Goal: Information Seeking & Learning: Check status

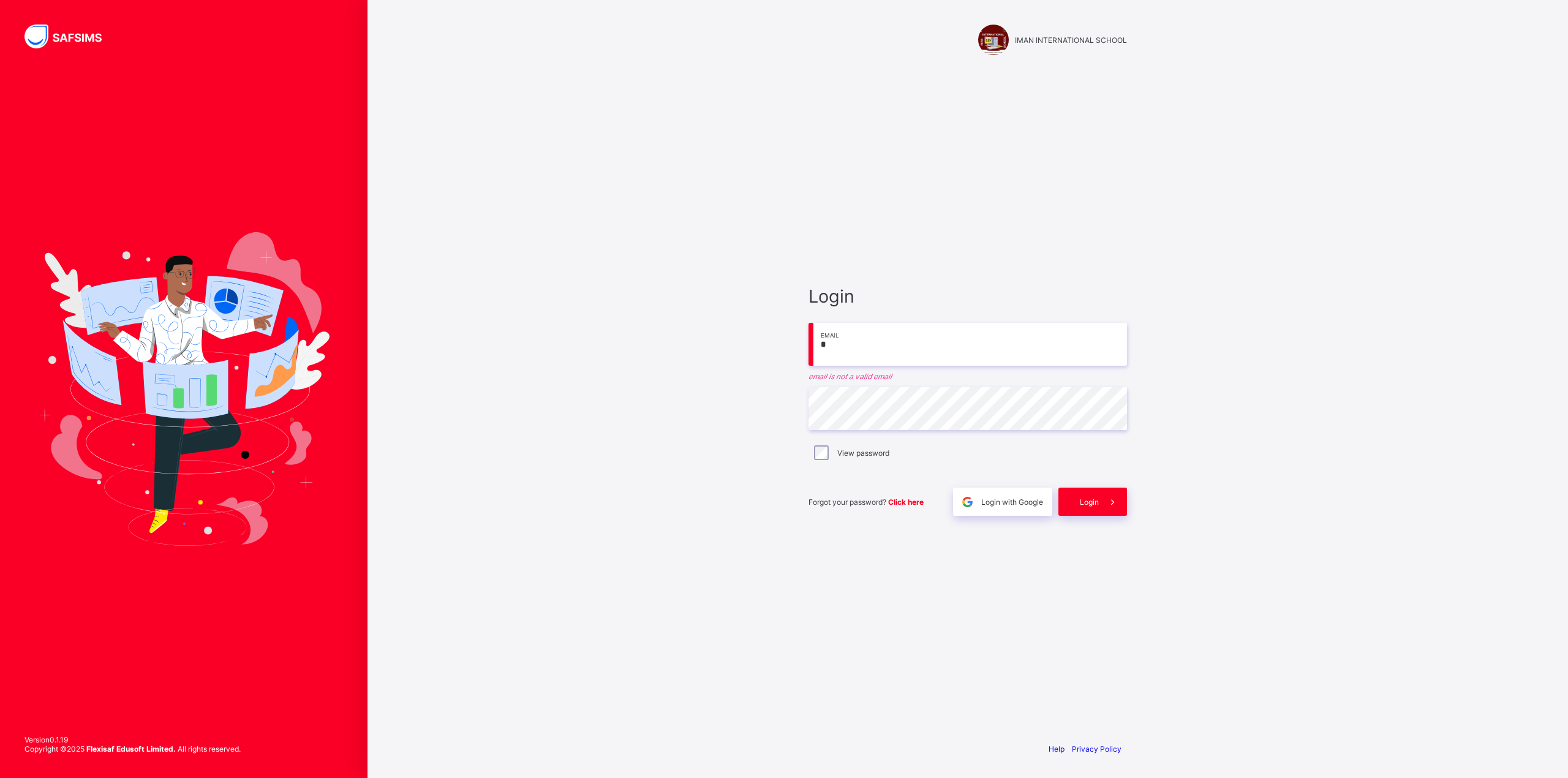
type input "**********"
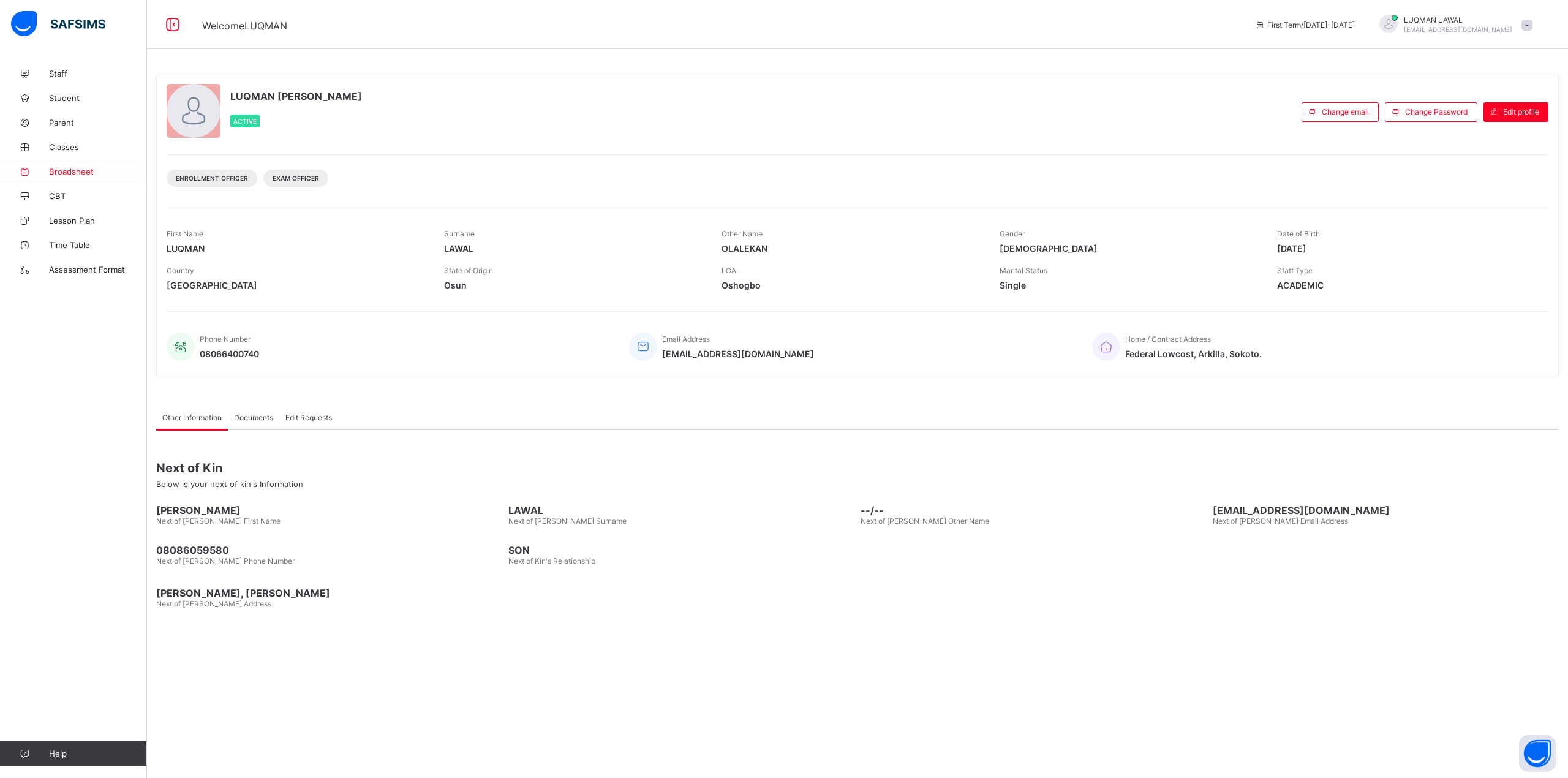
click at [57, 170] on span "Broadsheet" at bounding box center [98, 172] width 98 height 10
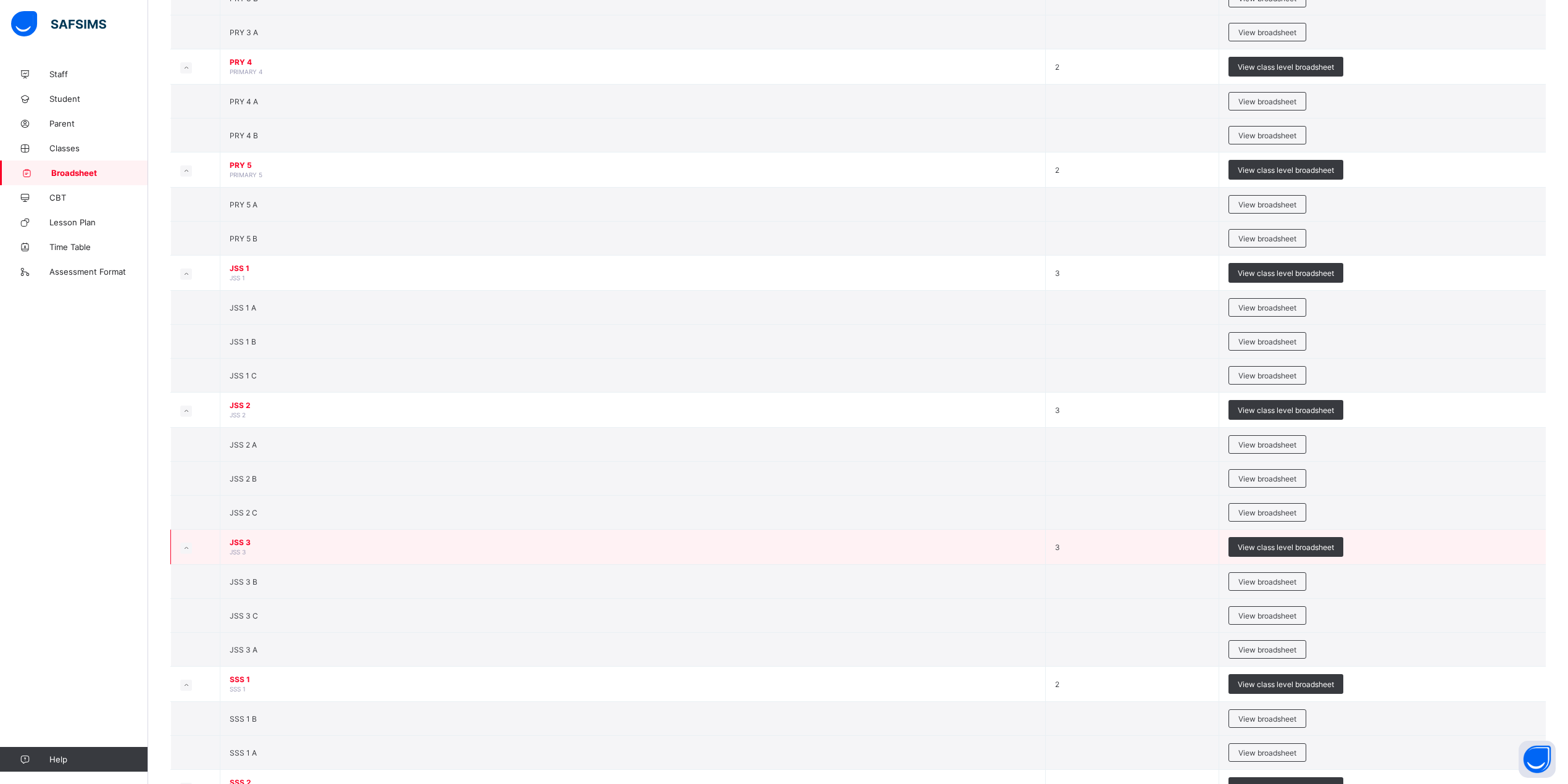
scroll to position [905, 0]
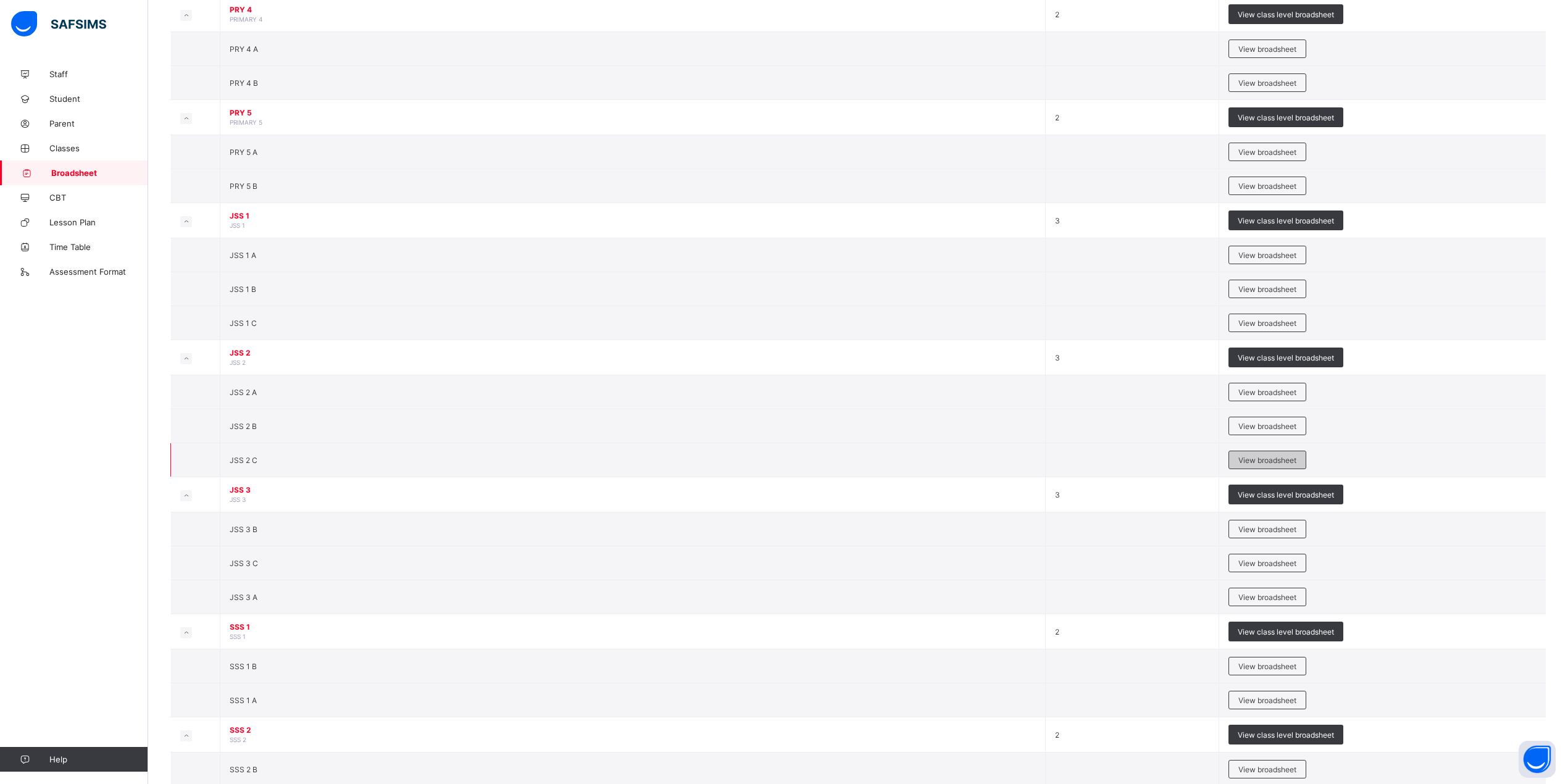
click at [1274, 469] on div "View broadsheet" at bounding box center [1267, 460] width 78 height 19
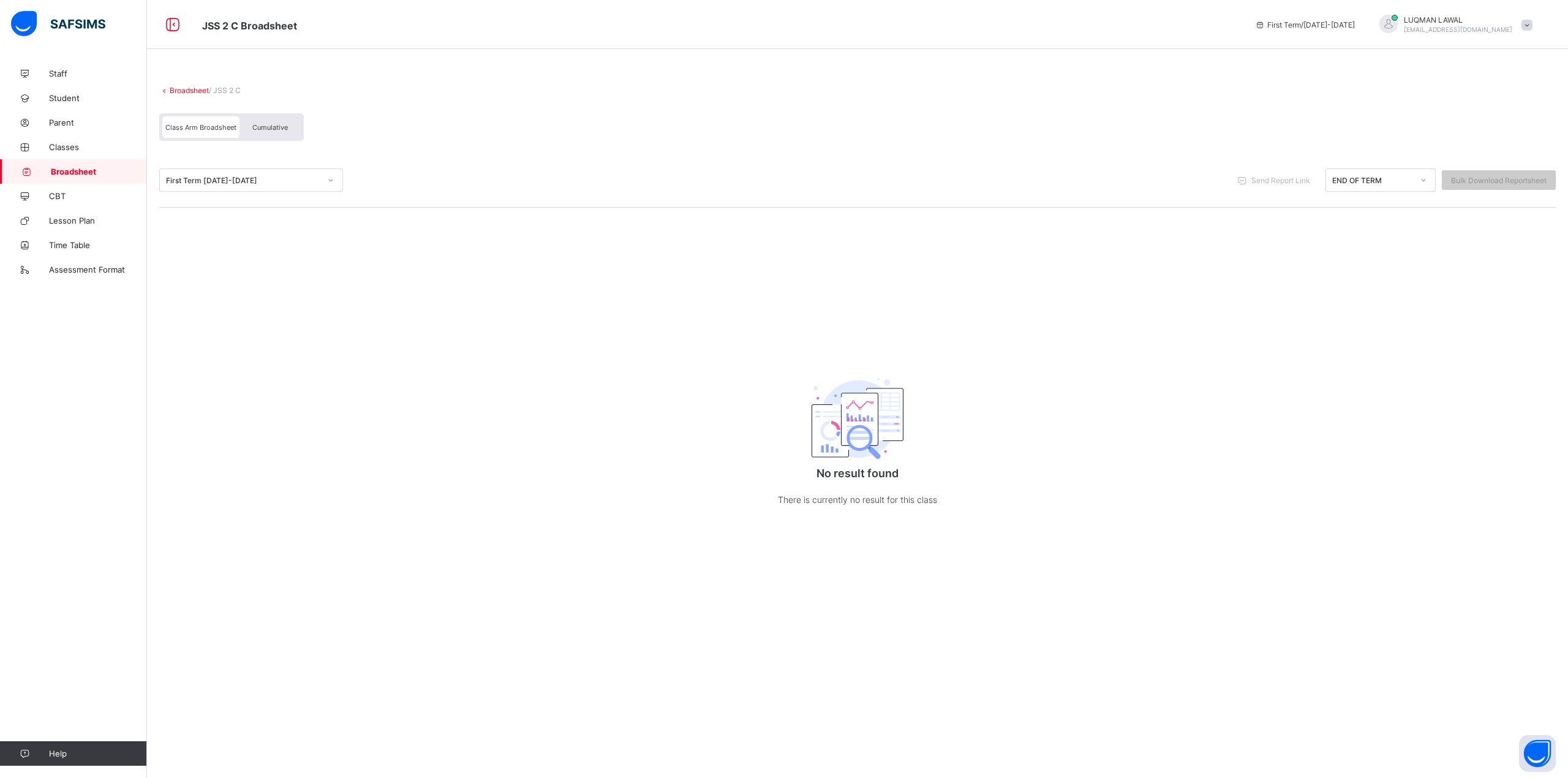
click at [268, 127] on span "Cumulative" at bounding box center [270, 127] width 35 height 9
click at [335, 185] on div at bounding box center [331, 180] width 21 height 19
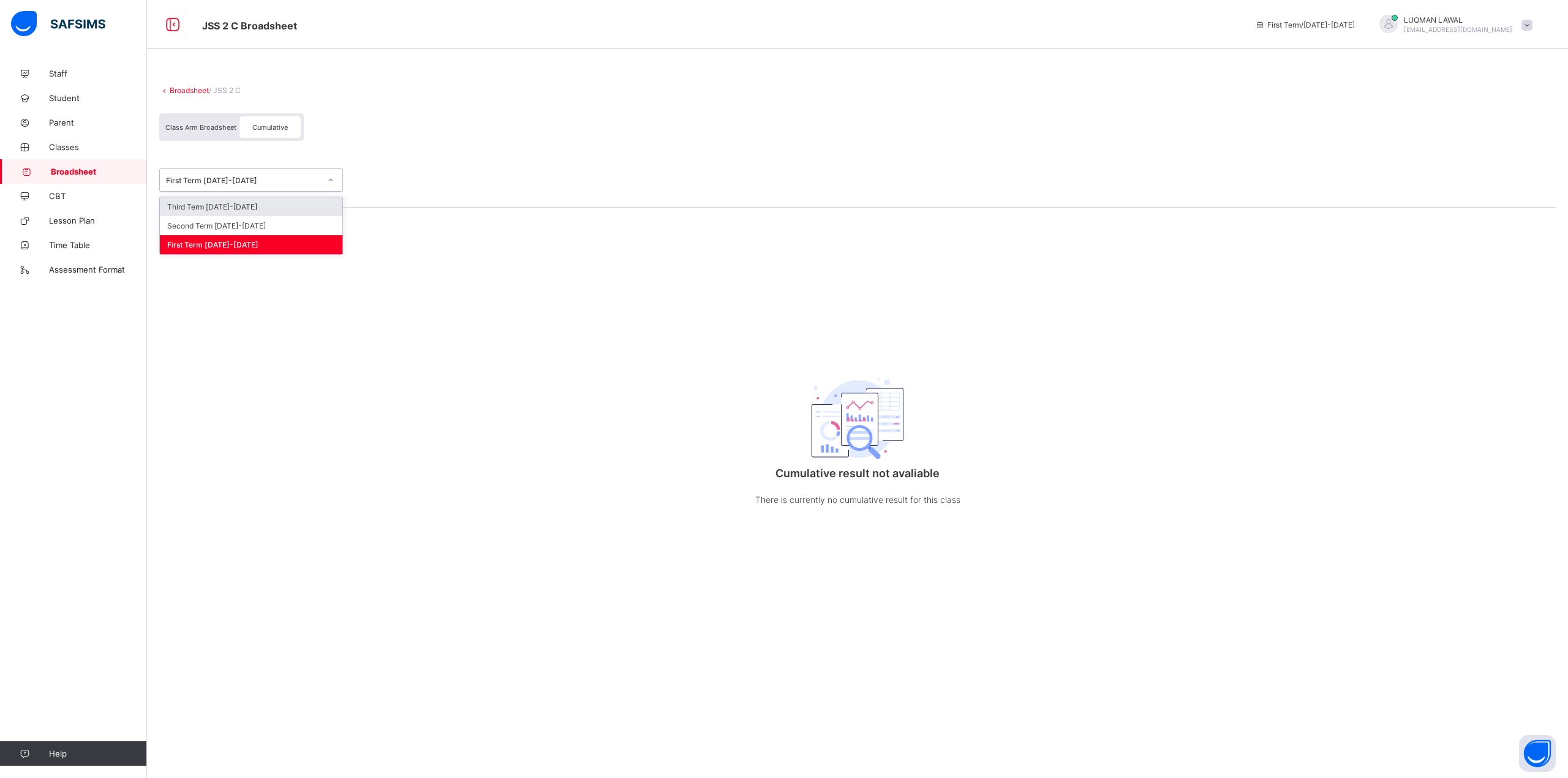
click at [268, 209] on div "Third Term 2025-2026" at bounding box center [251, 207] width 182 height 19
click at [172, 26] on icon at bounding box center [173, 25] width 21 height 18
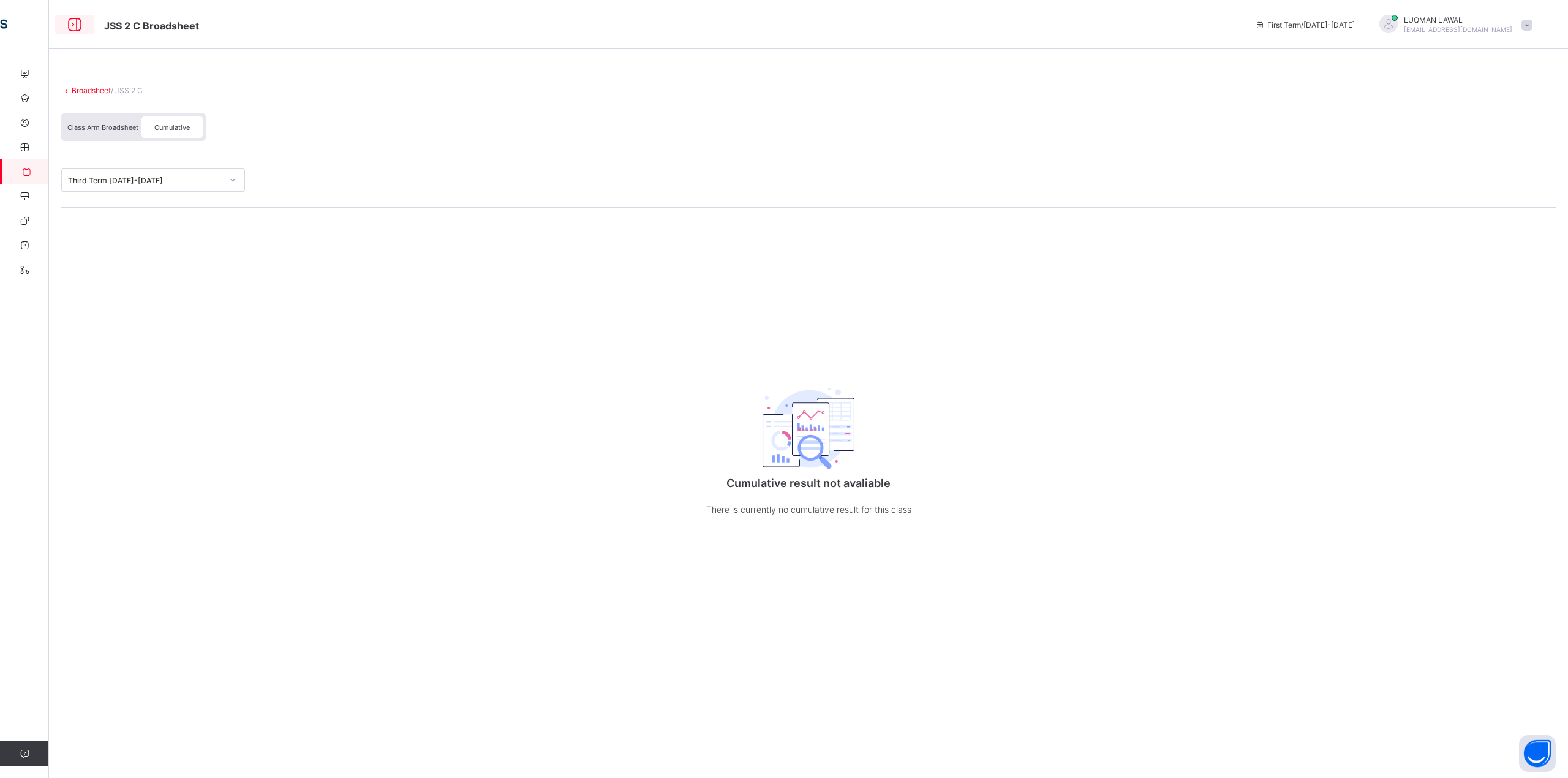
click at [77, 25] on icon at bounding box center [75, 25] width 21 height 18
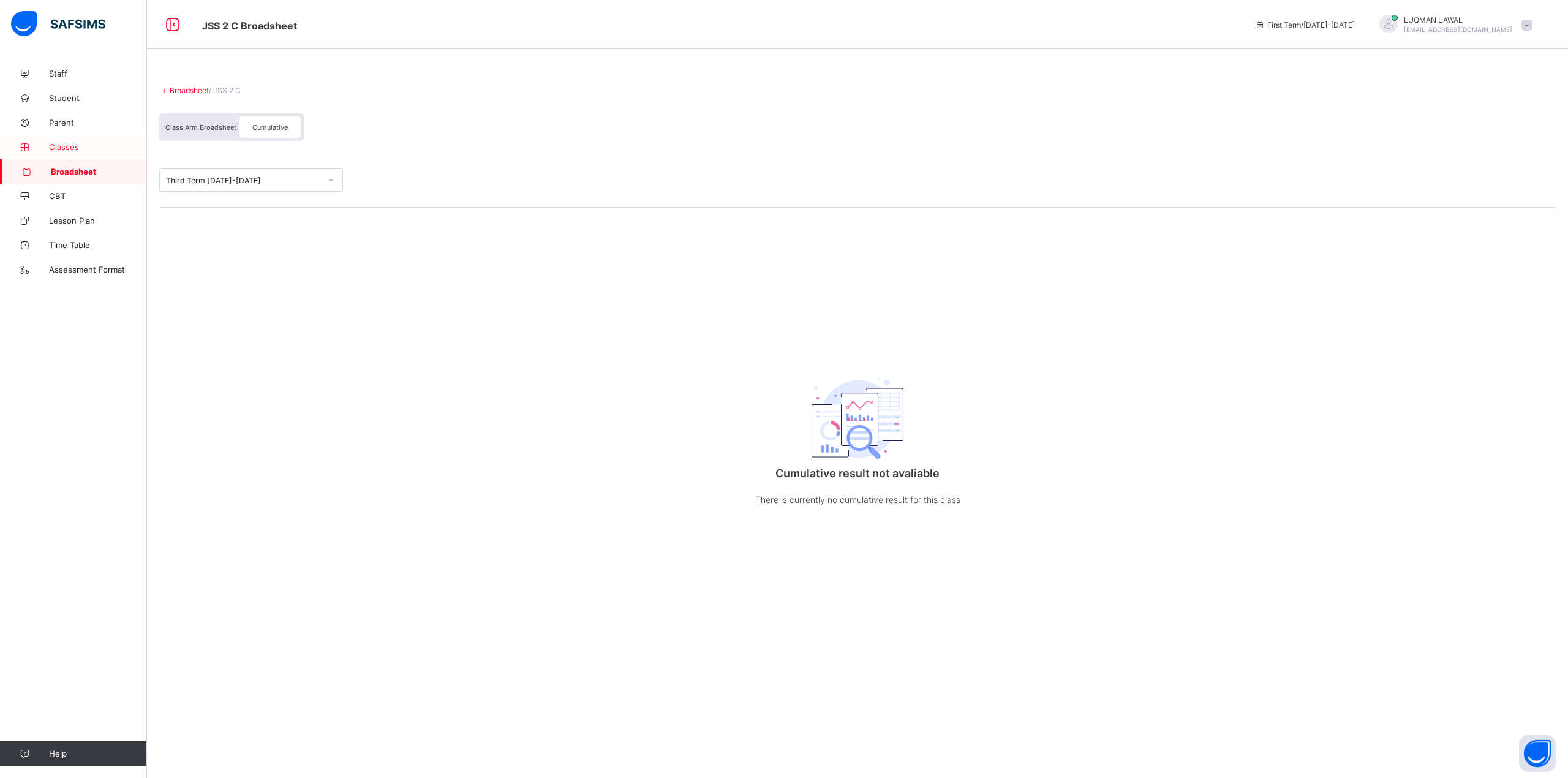
click at [75, 143] on span "Classes" at bounding box center [98, 147] width 98 height 10
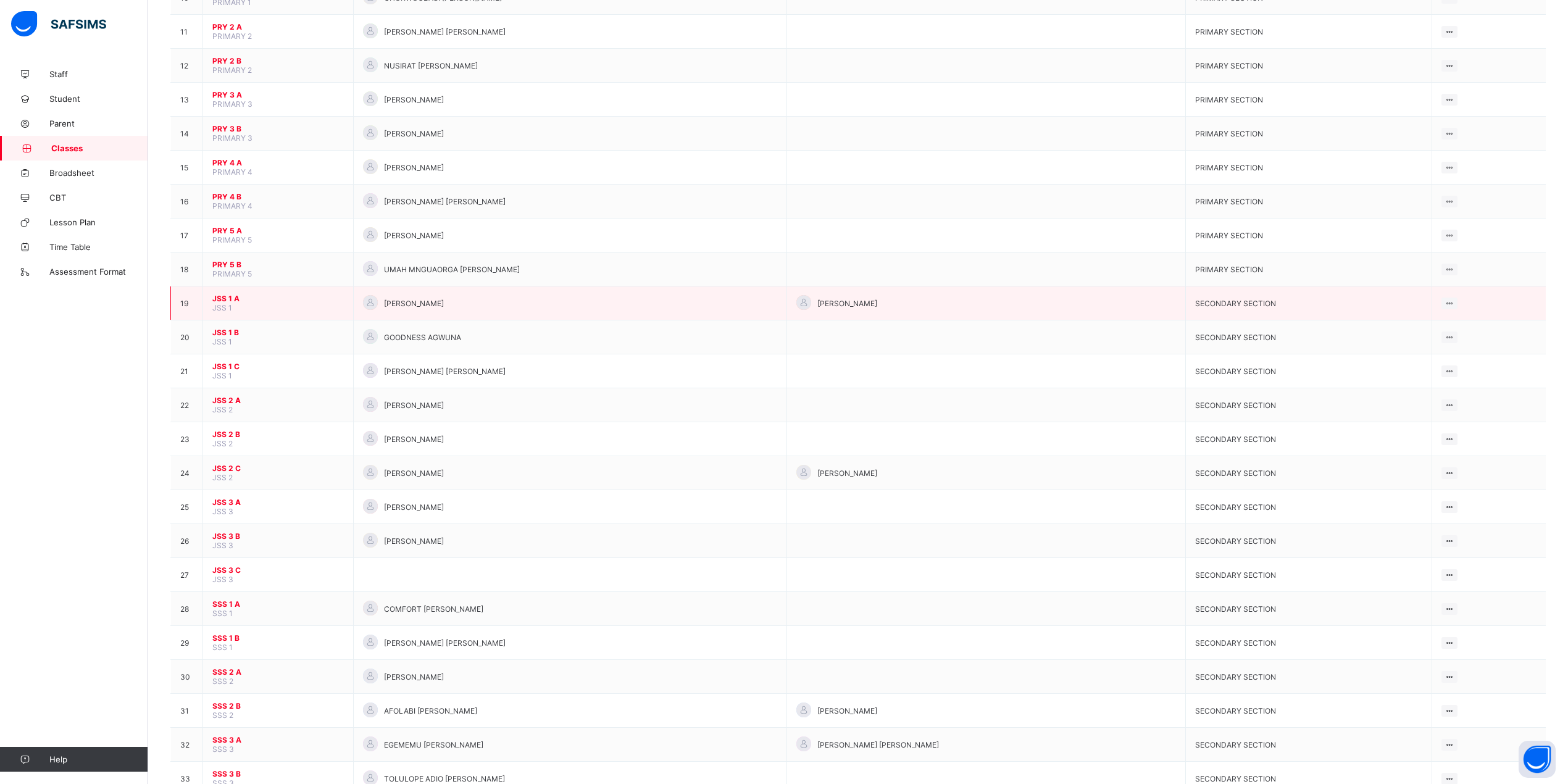
scroll to position [494, 0]
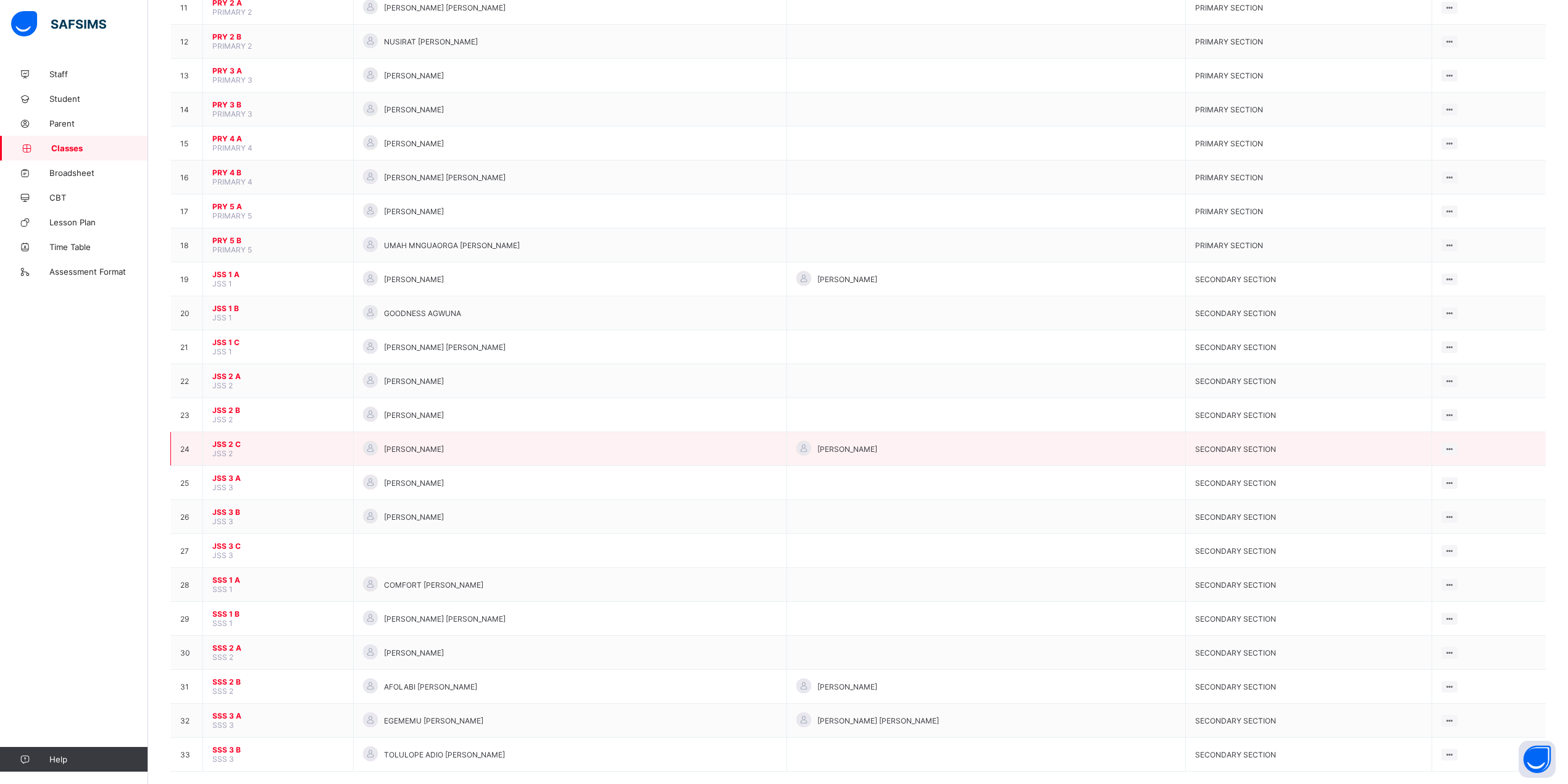
click at [220, 442] on span "JSS 2 C" at bounding box center [278, 444] width 132 height 9
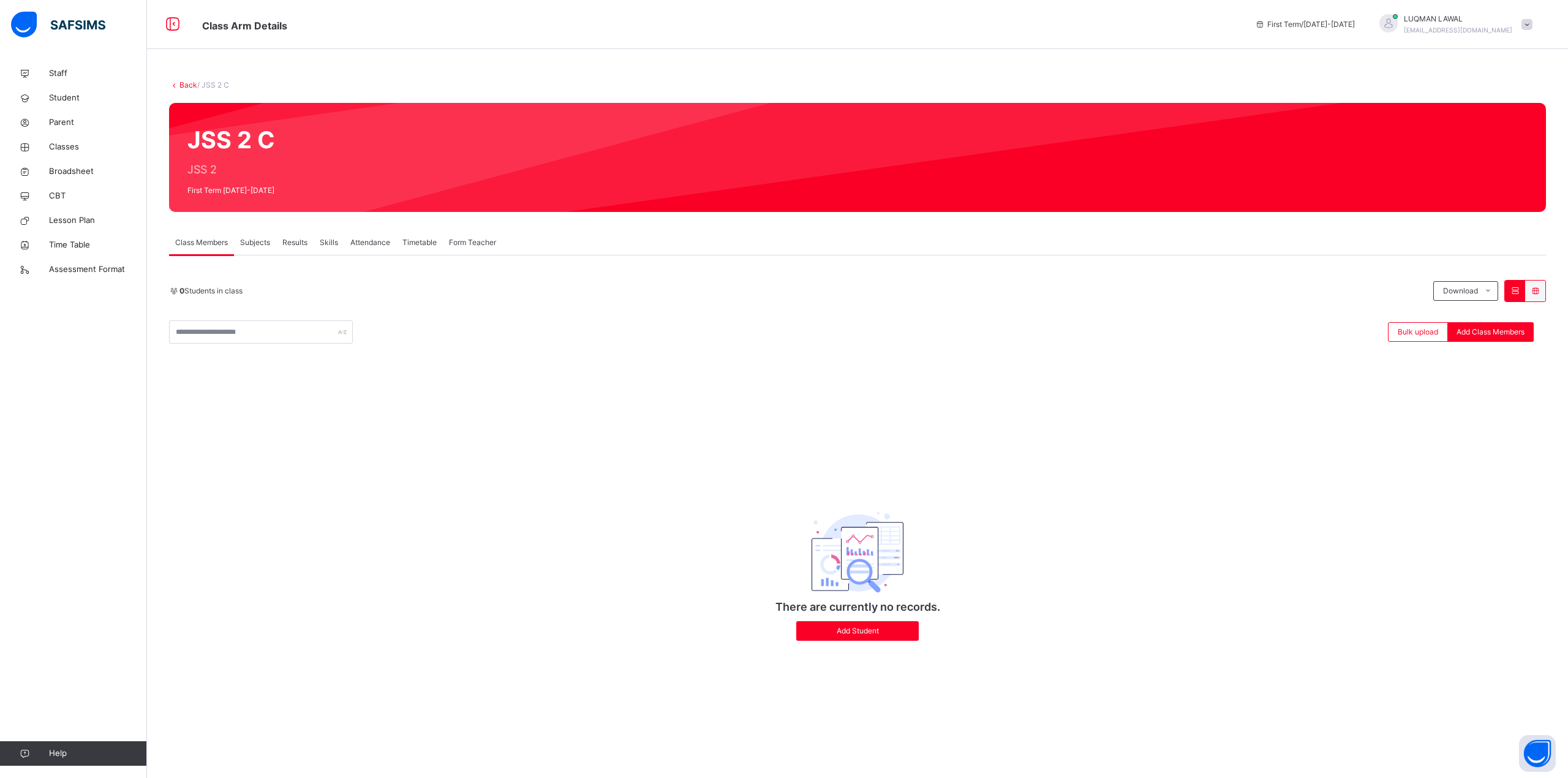
click at [288, 240] on span "Results" at bounding box center [294, 243] width 25 height 11
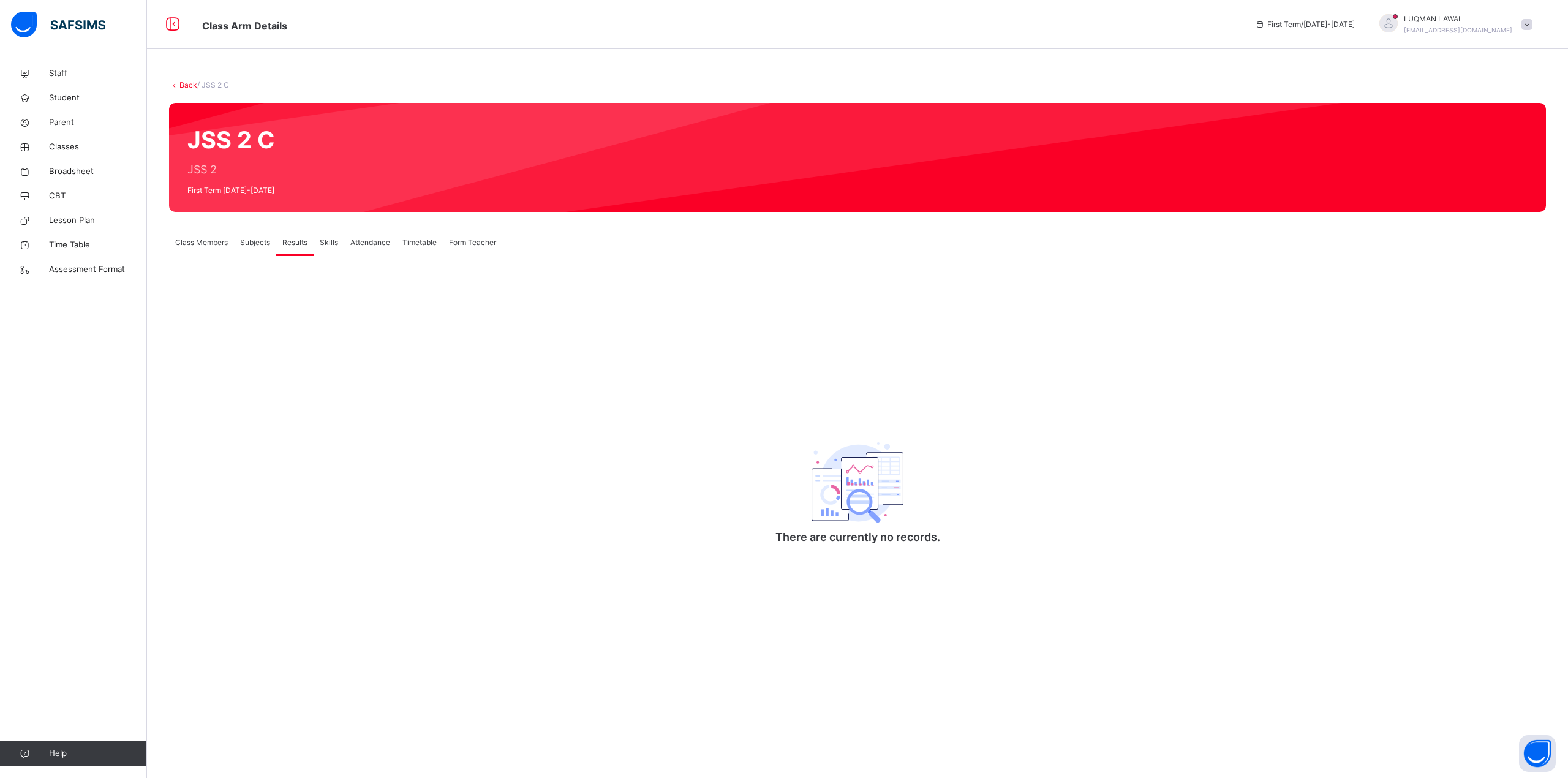
click at [187, 84] on link "Back" at bounding box center [189, 85] width 18 height 9
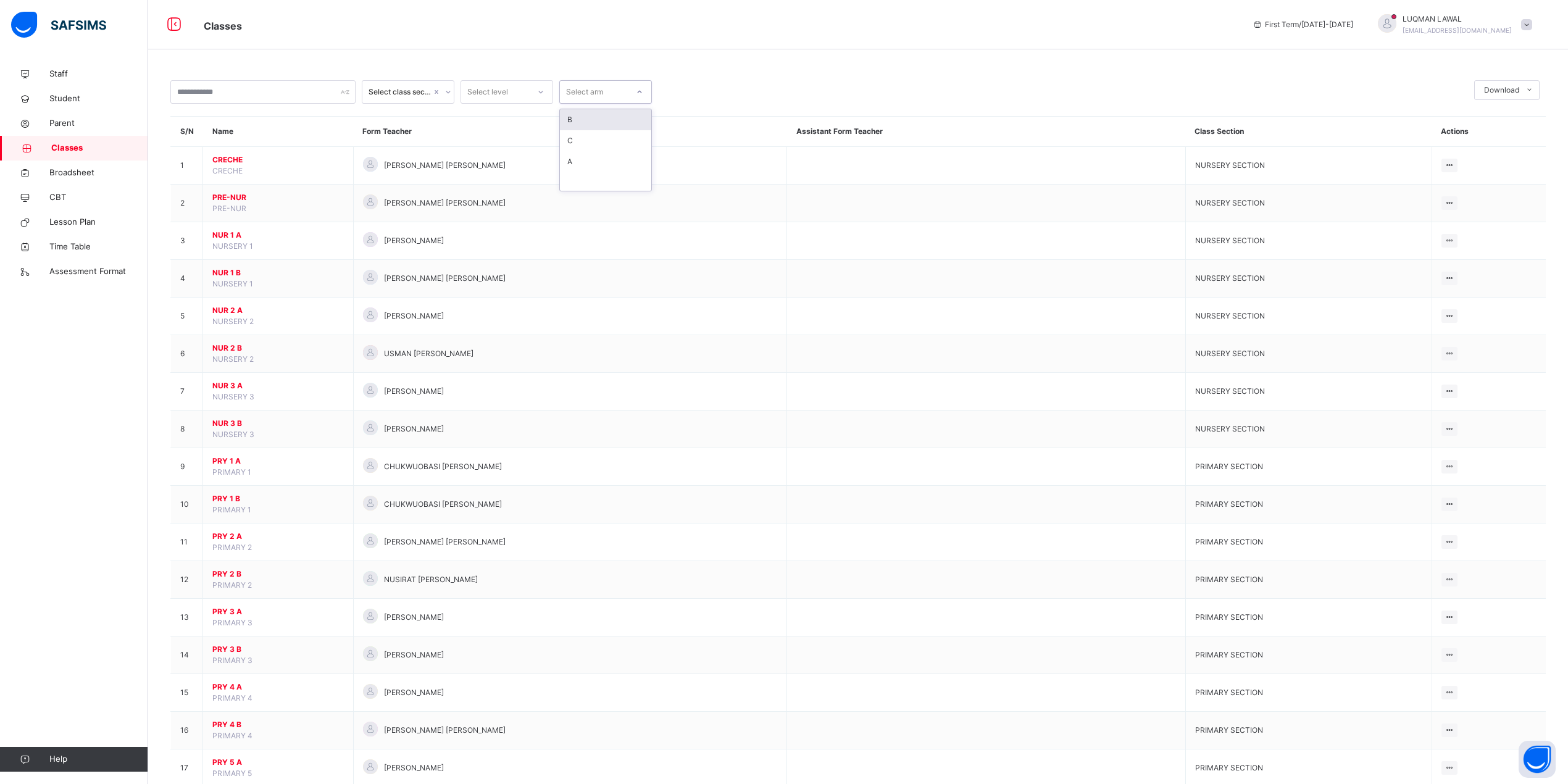
click at [628, 93] on div at bounding box center [639, 92] width 24 height 22
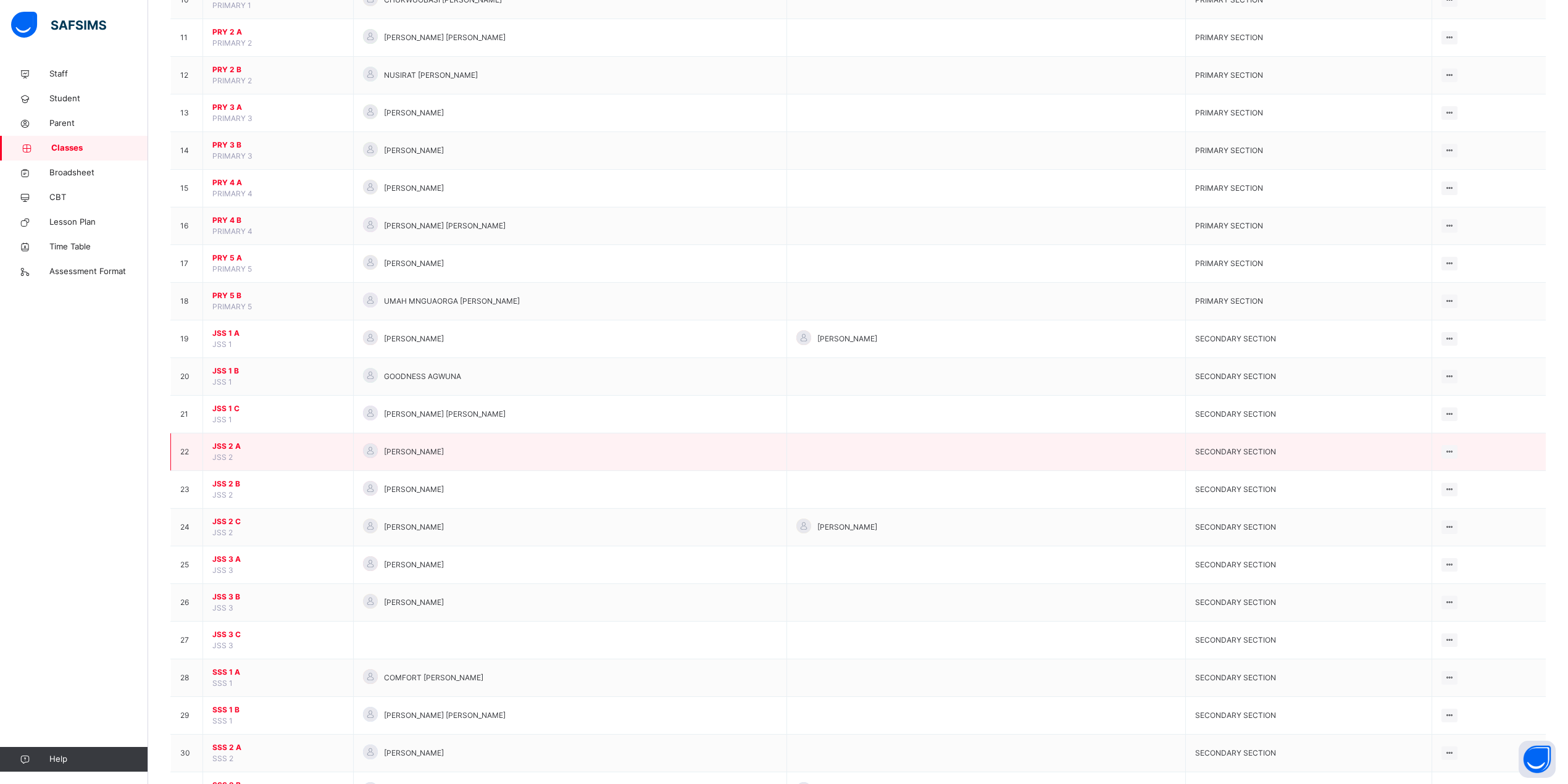
scroll to position [576, 0]
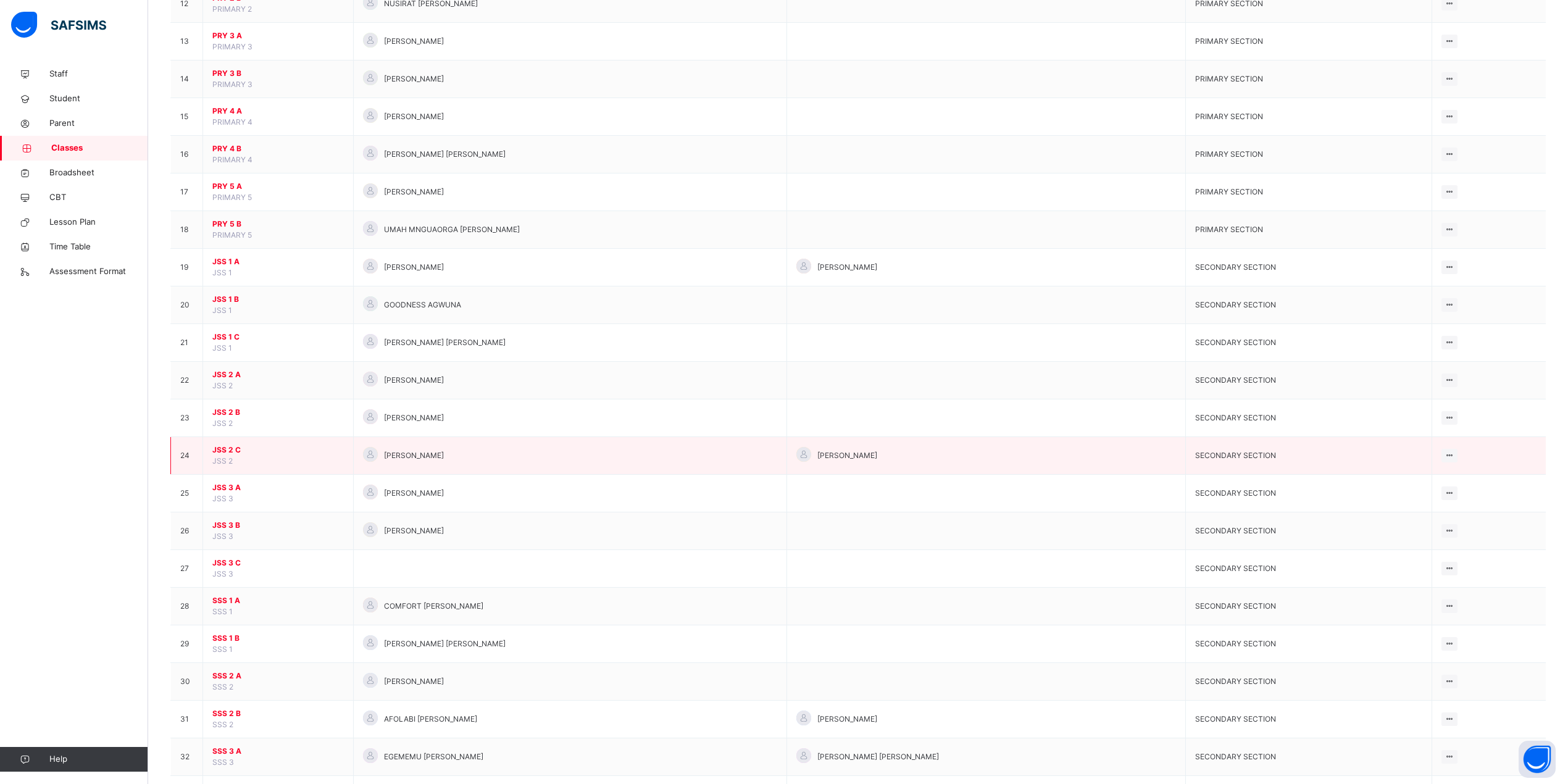
click at [219, 454] on span "JSS 2 C" at bounding box center [278, 450] width 132 height 11
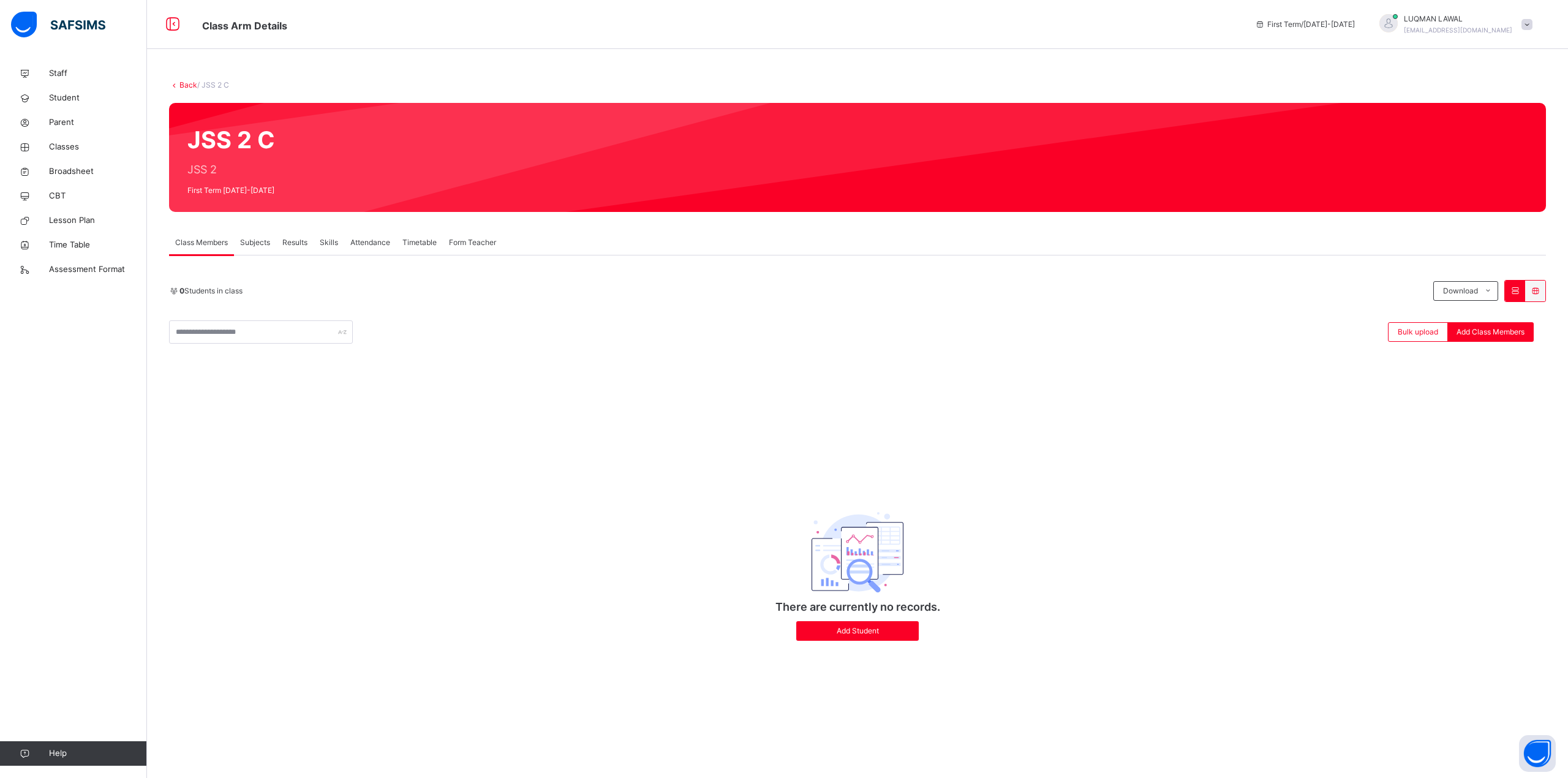
click at [184, 89] on div "Back / JSS 2 C" at bounding box center [858, 85] width 1377 height 11
click at [185, 85] on link "Back" at bounding box center [189, 85] width 18 height 9
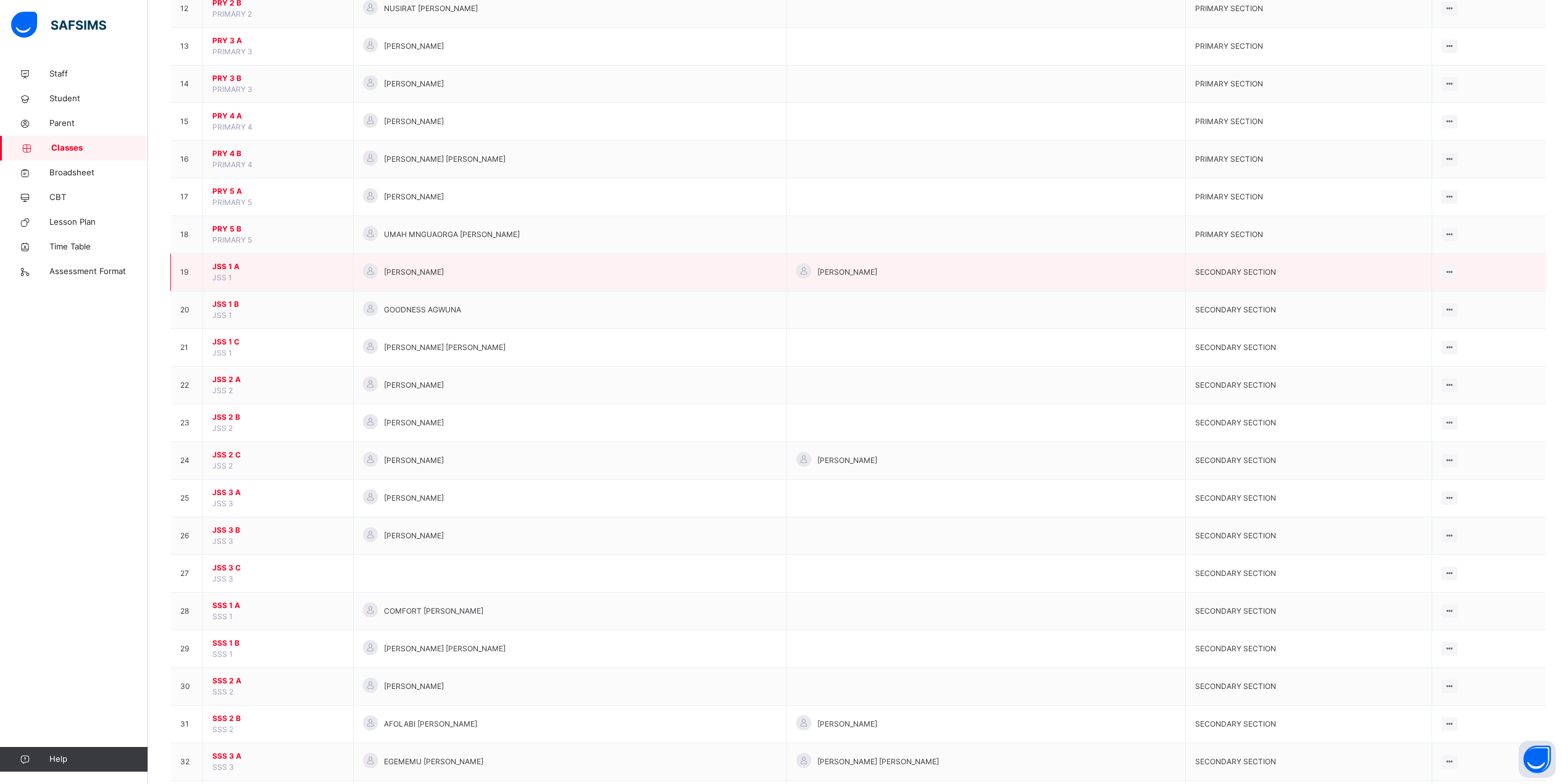
scroll to position [643, 0]
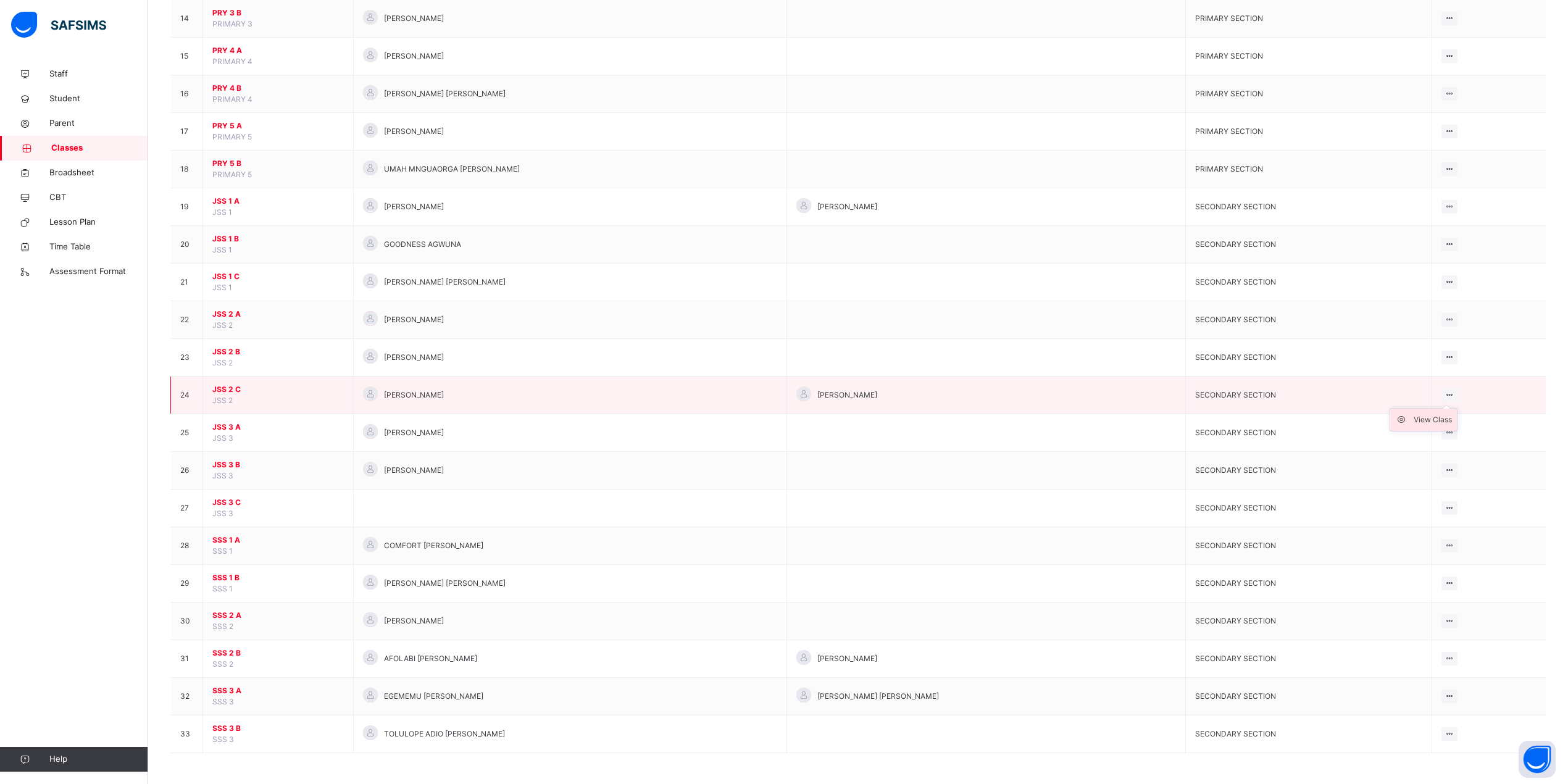
click at [1417, 418] on div "View Class" at bounding box center [1432, 419] width 38 height 12
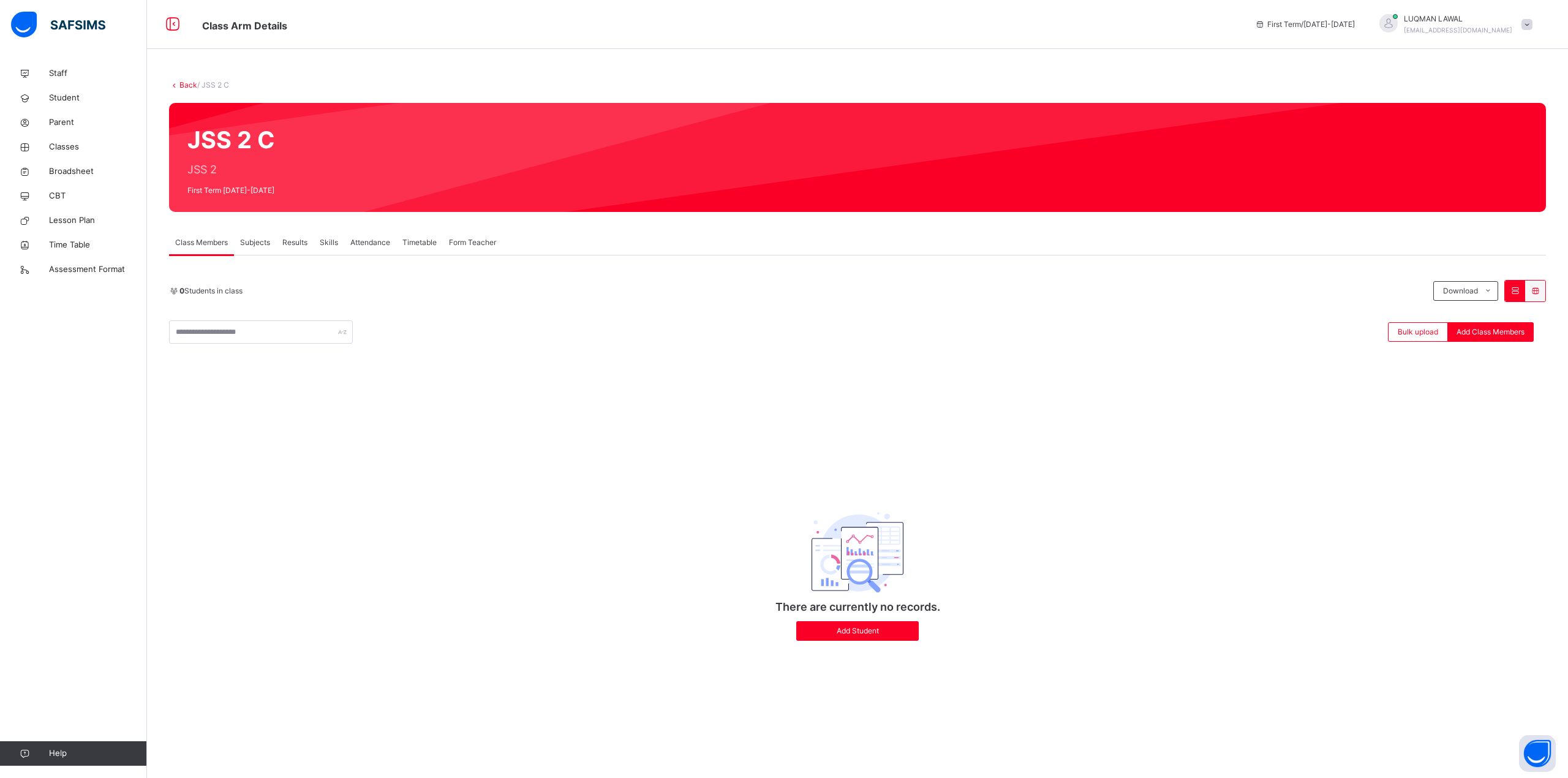
click at [290, 243] on span "Results" at bounding box center [294, 243] width 25 height 11
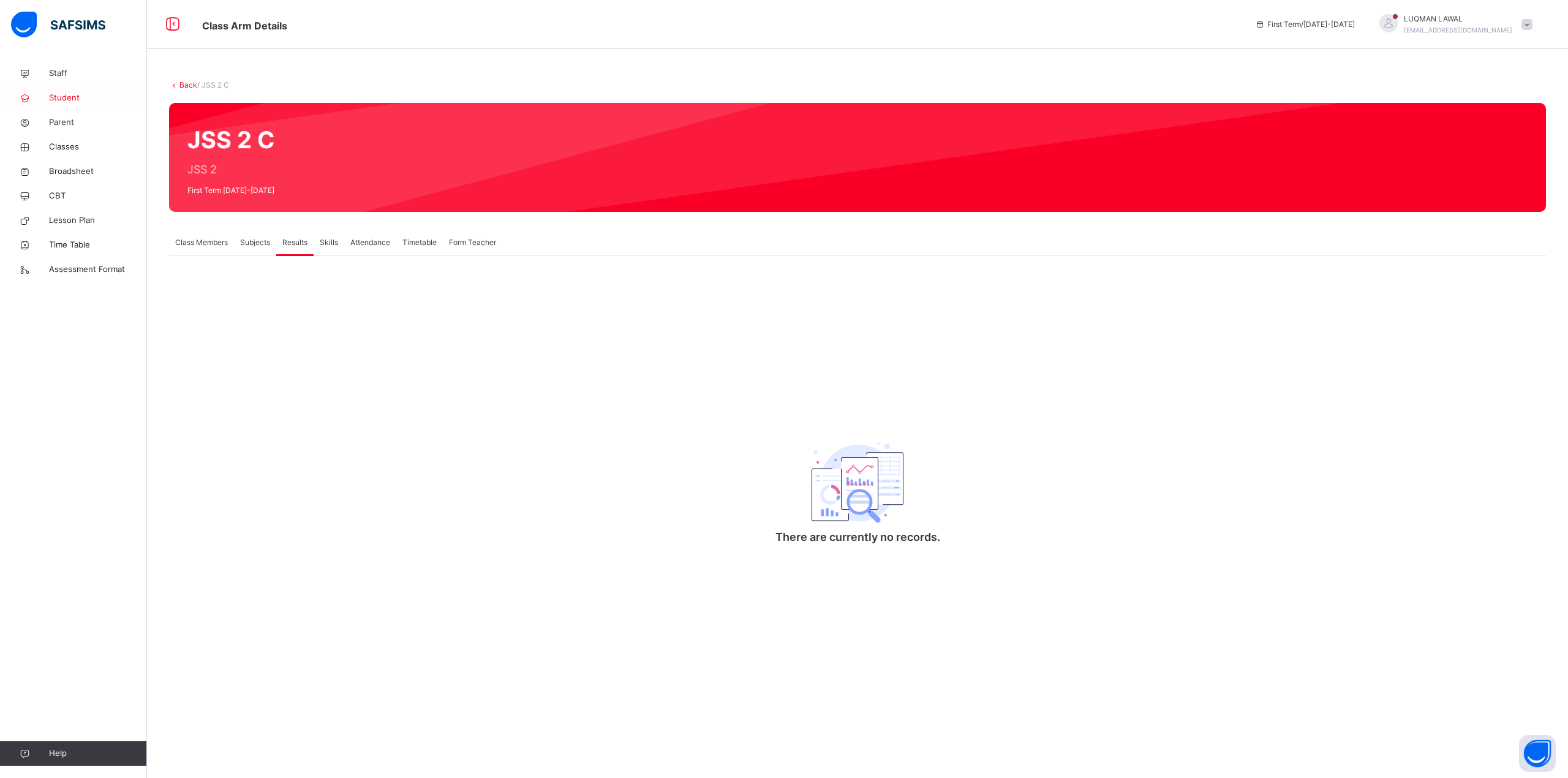
click at [60, 96] on span "Student" at bounding box center [98, 98] width 98 height 12
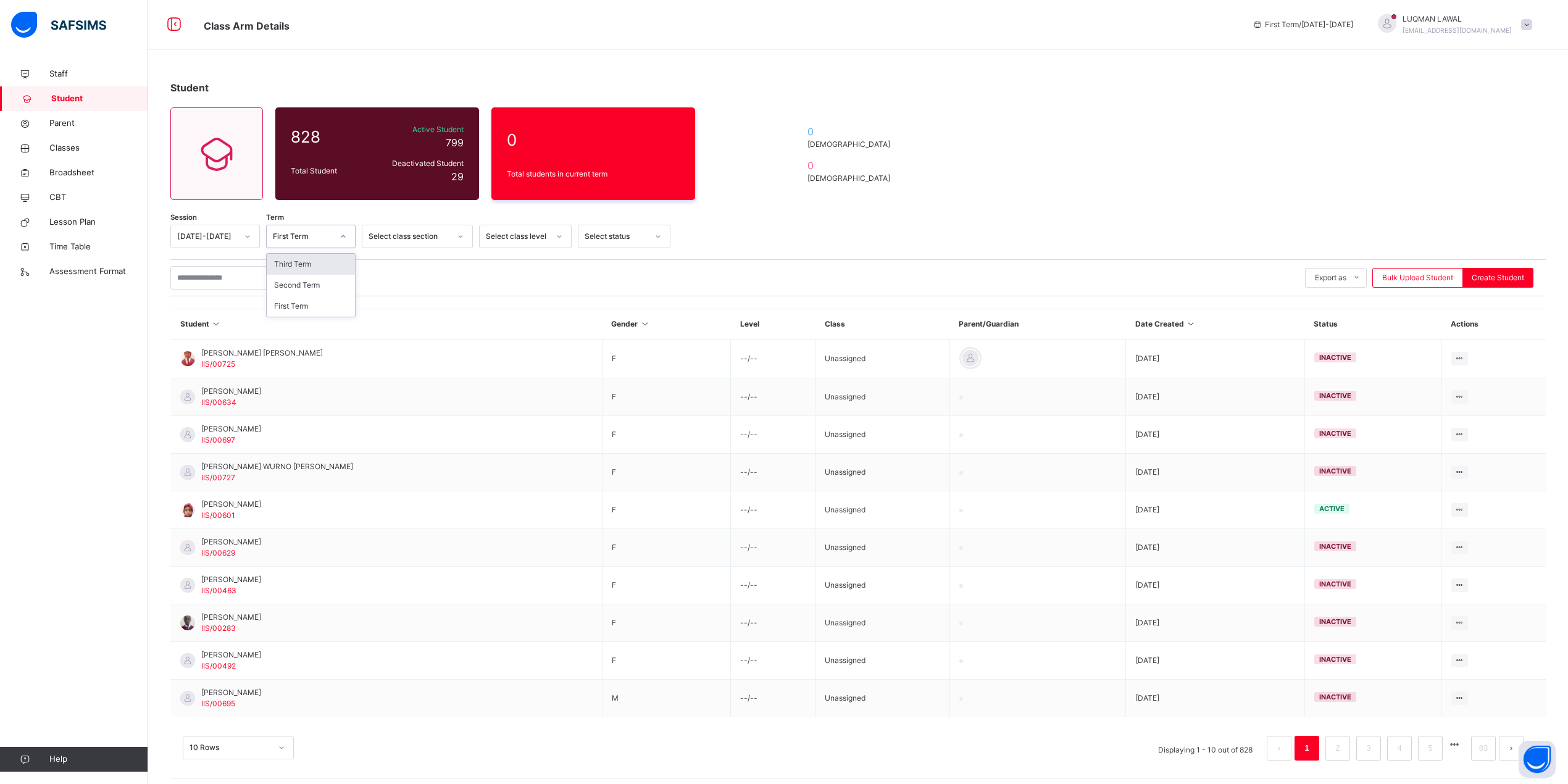
click at [343, 235] on icon at bounding box center [343, 236] width 7 height 12
click at [311, 264] on div "Third Term" at bounding box center [310, 264] width 89 height 21
click at [240, 233] on div at bounding box center [248, 236] width 21 height 19
click at [228, 281] on div "[DATE]-[DATE]" at bounding box center [214, 285] width 89 height 21
click at [454, 232] on div at bounding box center [461, 236] width 21 height 19
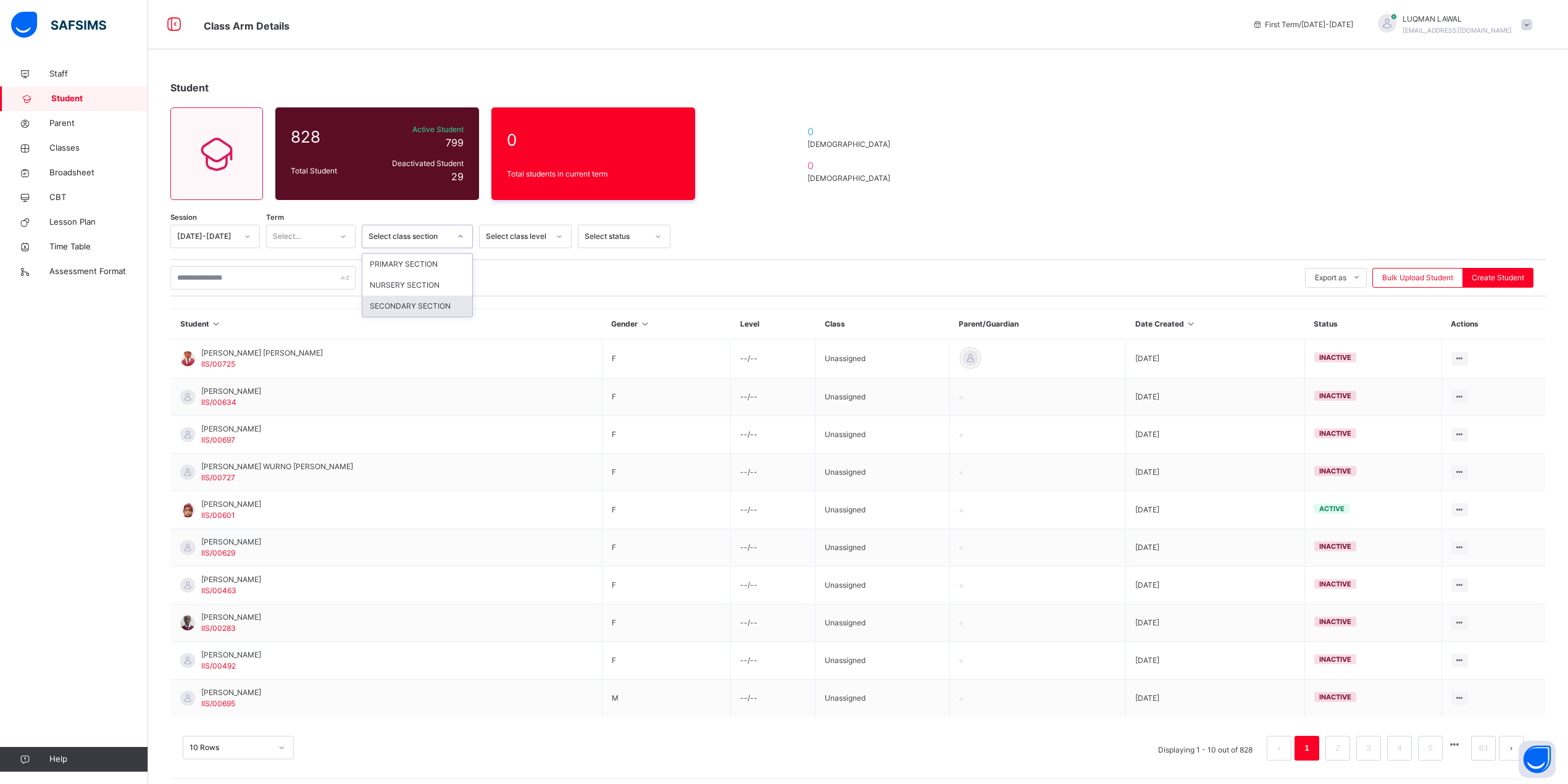
click at [440, 302] on div "SECONDARY SECTION" at bounding box center [417, 306] width 110 height 21
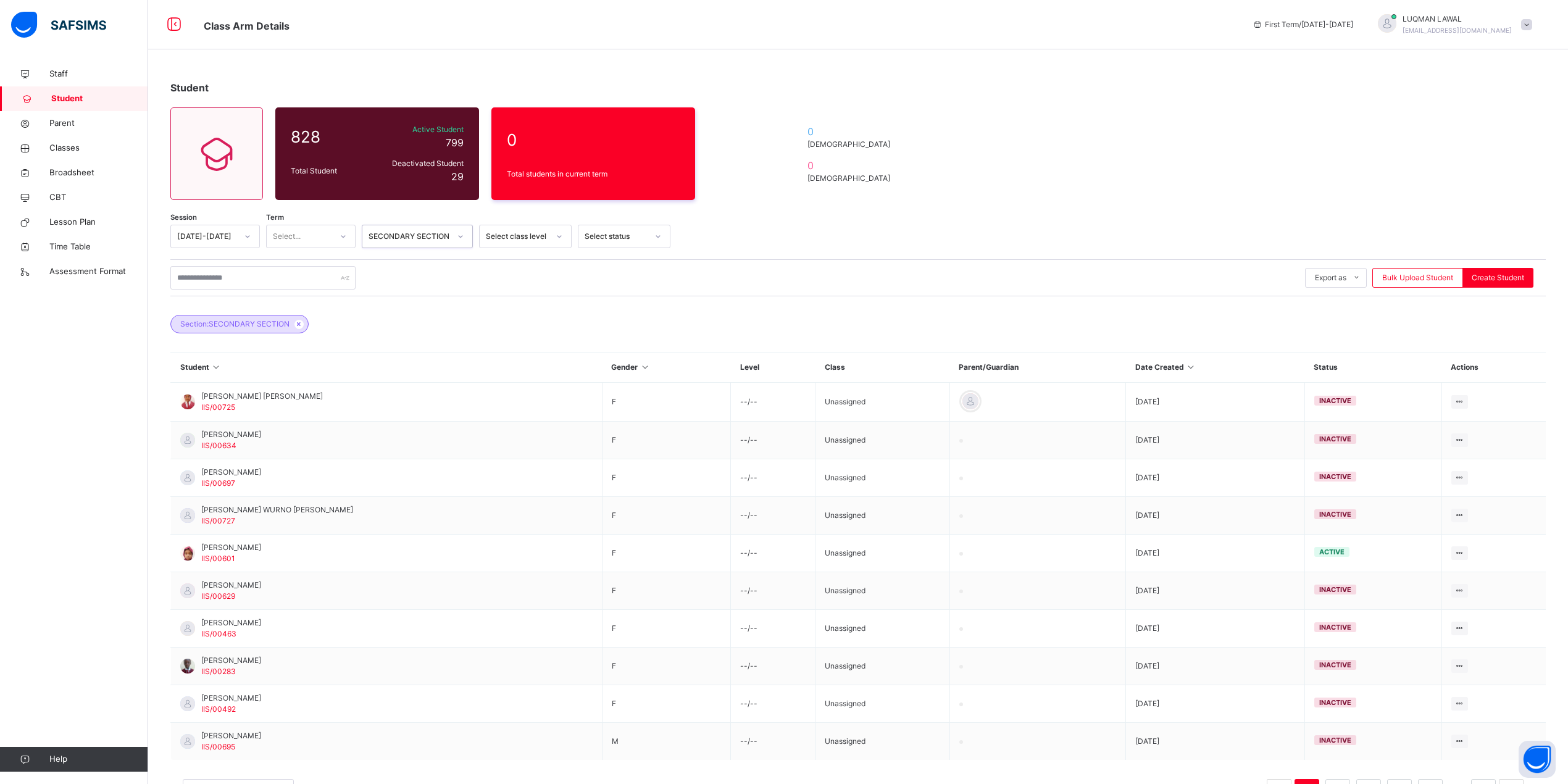
click at [557, 235] on icon at bounding box center [559, 236] width 7 height 12
click at [511, 340] on div "JSS 2" at bounding box center [525, 345] width 91 height 21
click at [660, 235] on icon at bounding box center [657, 236] width 7 height 12
click at [630, 267] on div "Active" at bounding box center [624, 264] width 91 height 21
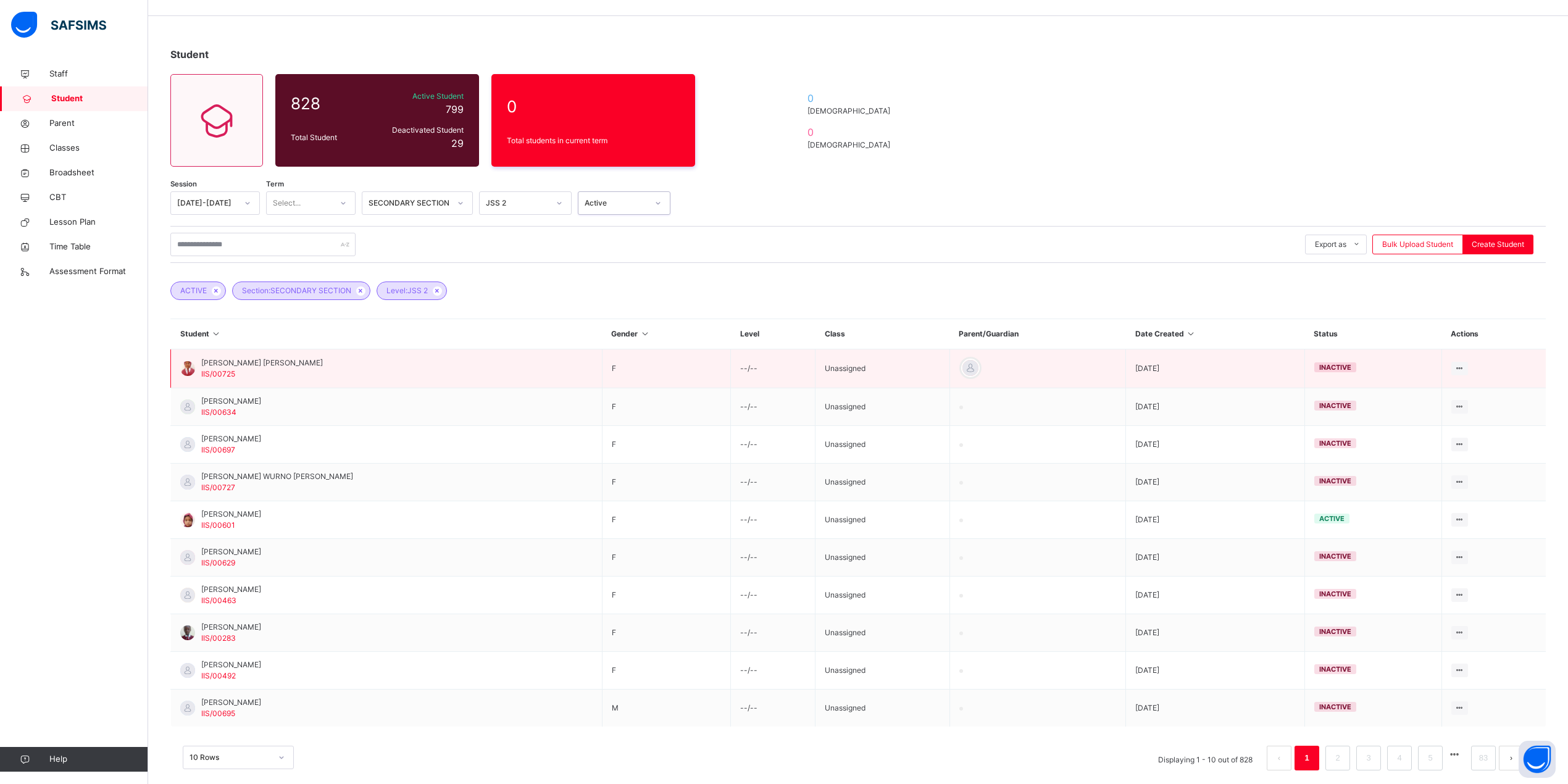
scroll to position [53, 0]
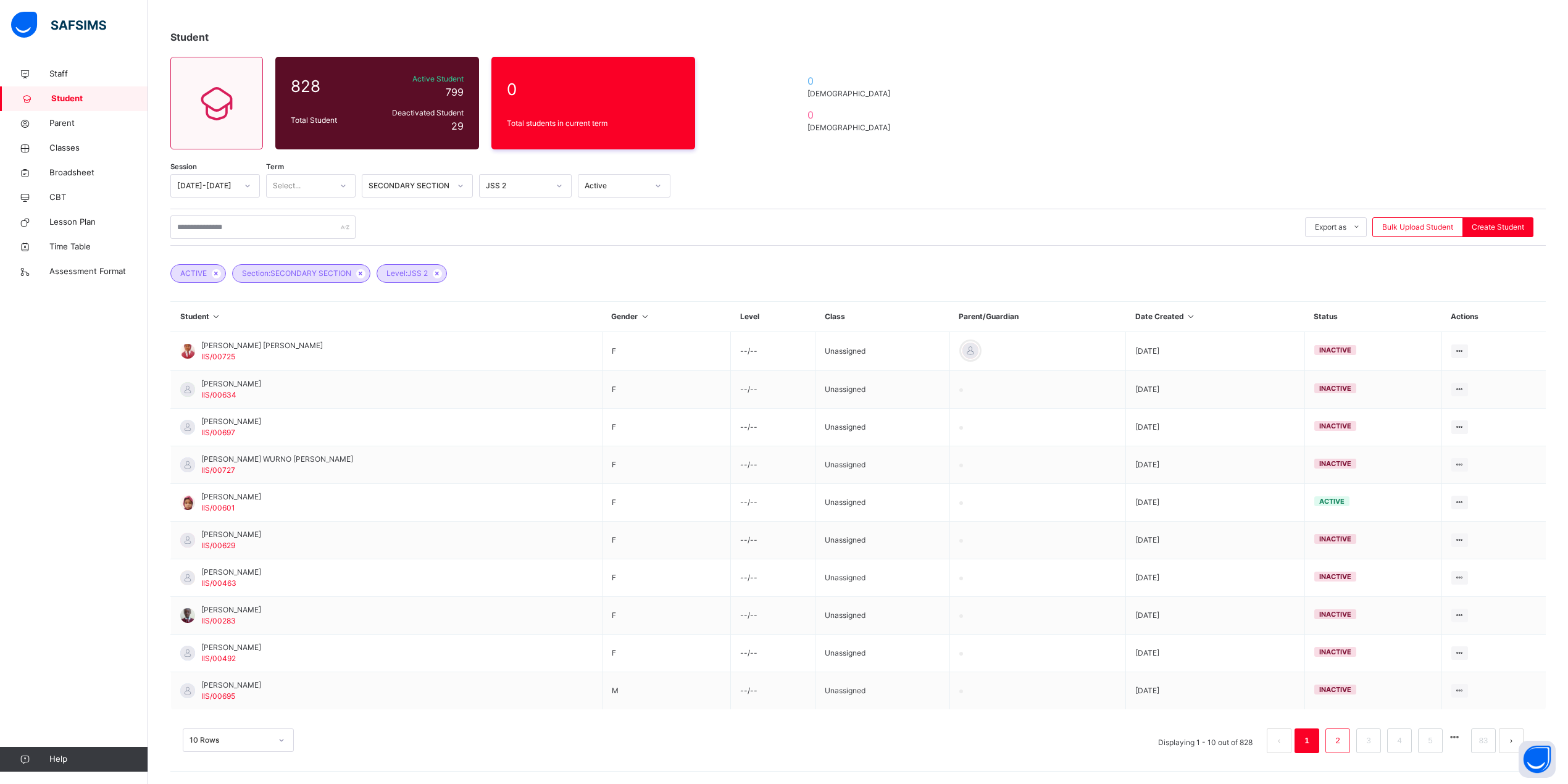
click at [1343, 739] on link "2" at bounding box center [1337, 741] width 11 height 16
click at [214, 223] on input "text" at bounding box center [263, 227] width 185 height 24
type input "****"
click at [860, 228] on div "**** Export as Pdf Report Excel Report Excel Report (LMS) Bulk Upload Student C…" at bounding box center [858, 227] width 1375 height 24
click at [278, 215] on input "****" at bounding box center [263, 227] width 185 height 24
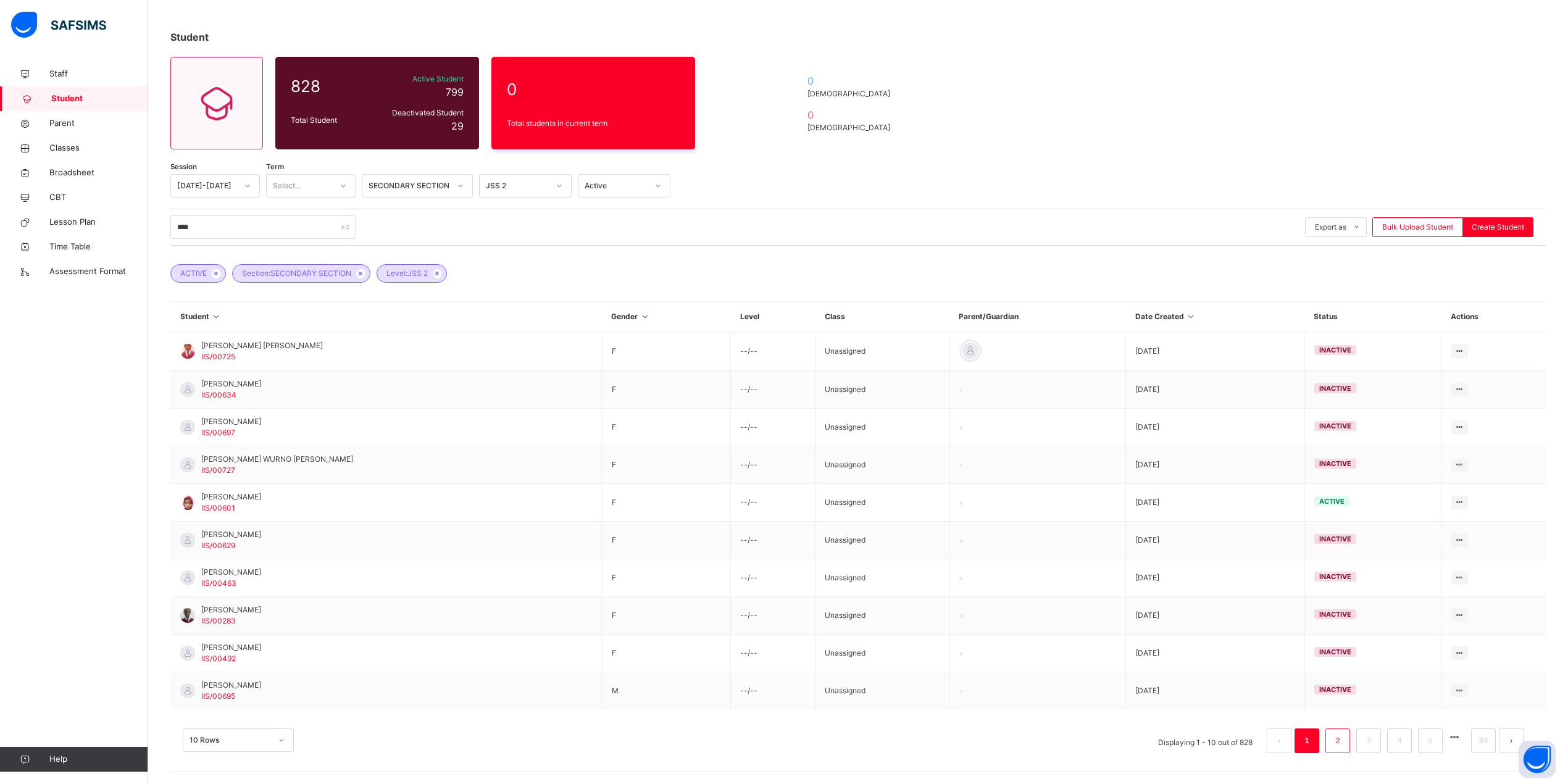
click at [1343, 739] on link "2" at bounding box center [1337, 741] width 11 height 16
click at [663, 183] on div at bounding box center [658, 186] width 21 height 19
click at [608, 214] on div "Active" at bounding box center [624, 214] width 91 height 21
click at [341, 191] on div at bounding box center [344, 186] width 21 height 19
click at [307, 257] on div "Third Term" at bounding box center [310, 256] width 89 height 21
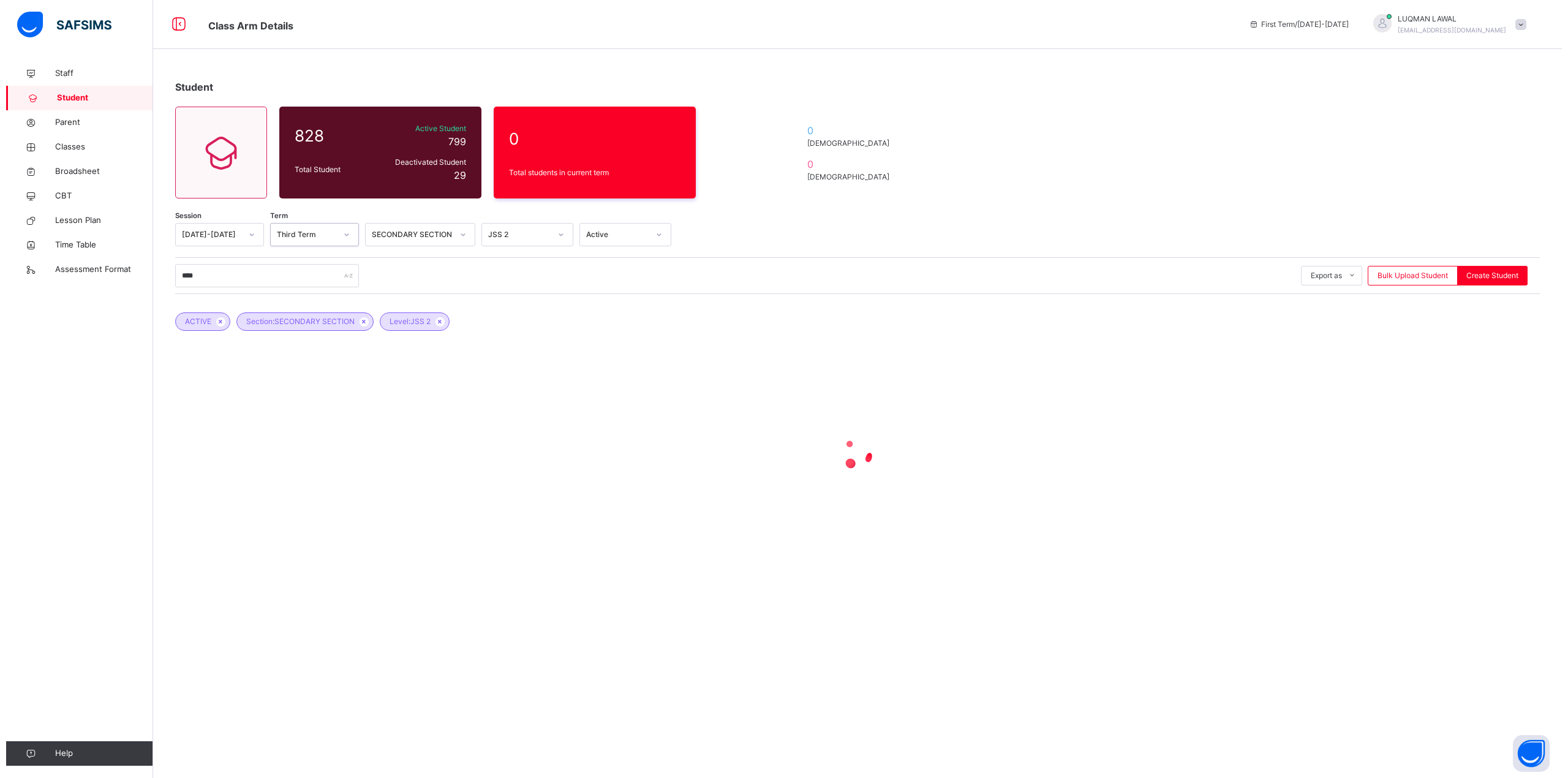
scroll to position [0, 0]
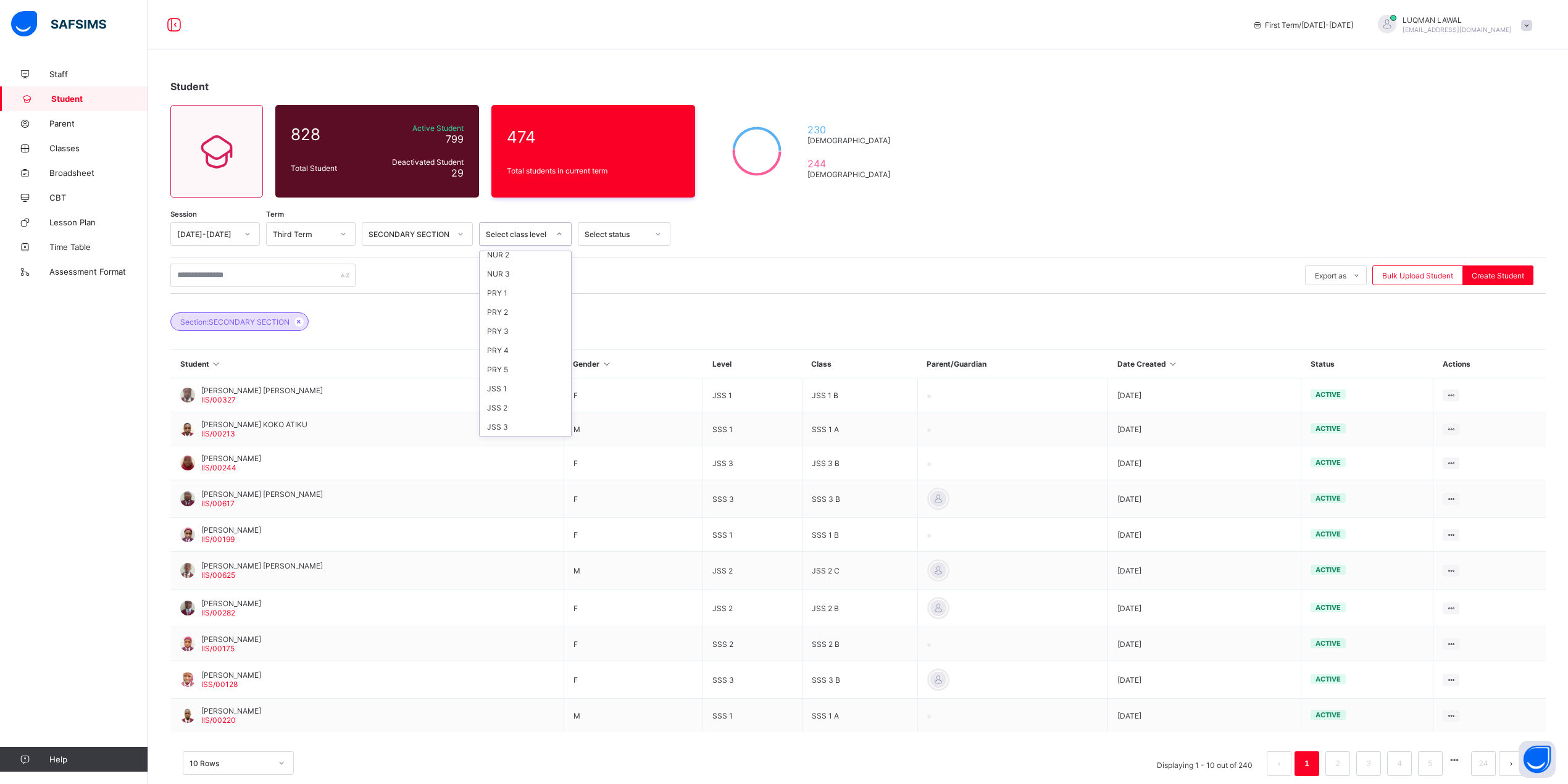
scroll to position [174, 0]
click at [519, 353] on div "JSS 2" at bounding box center [525, 355] width 91 height 19
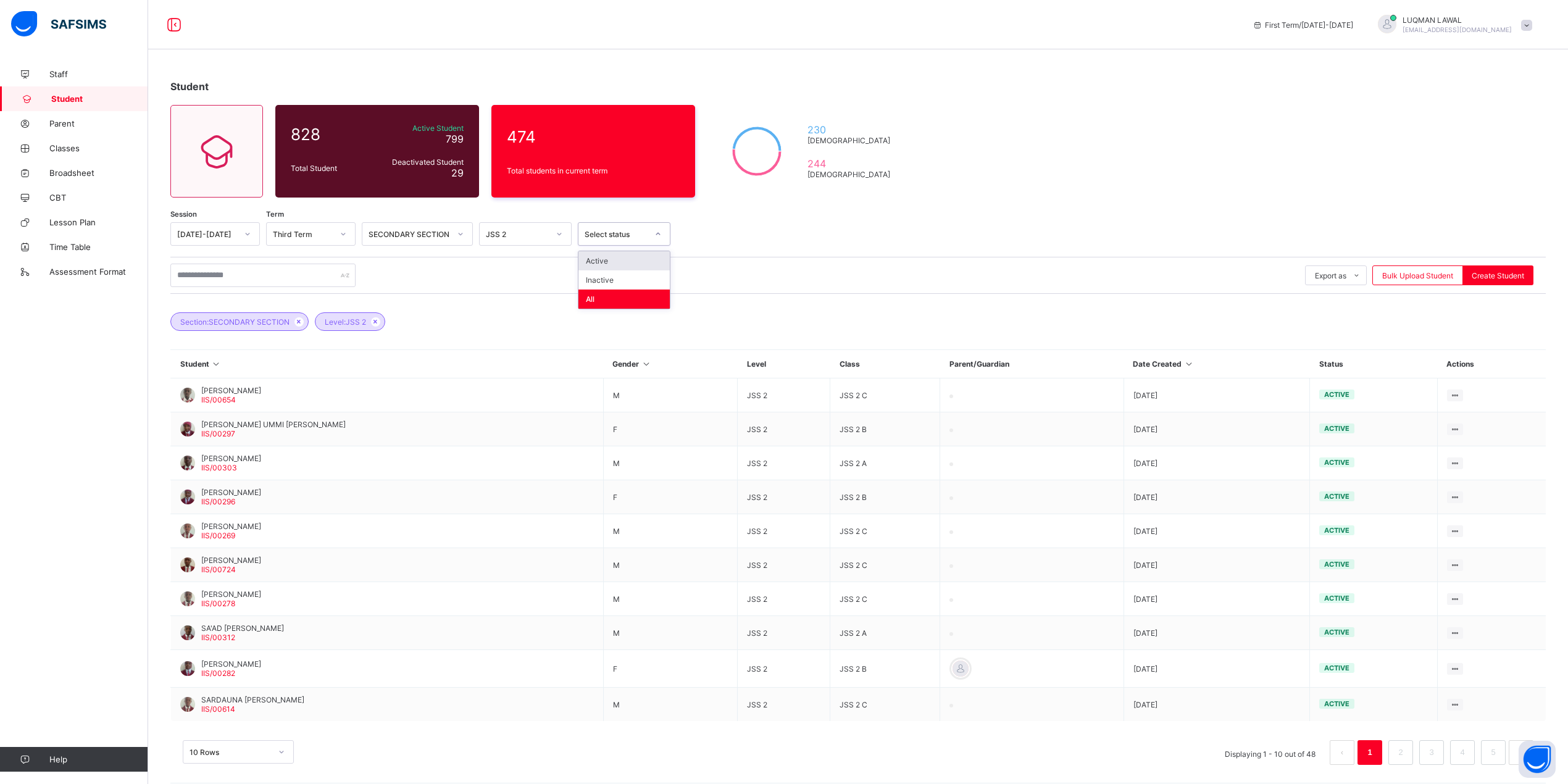
click at [665, 232] on div at bounding box center [658, 234] width 21 height 19
click at [630, 262] on div "Active" at bounding box center [624, 261] width 91 height 19
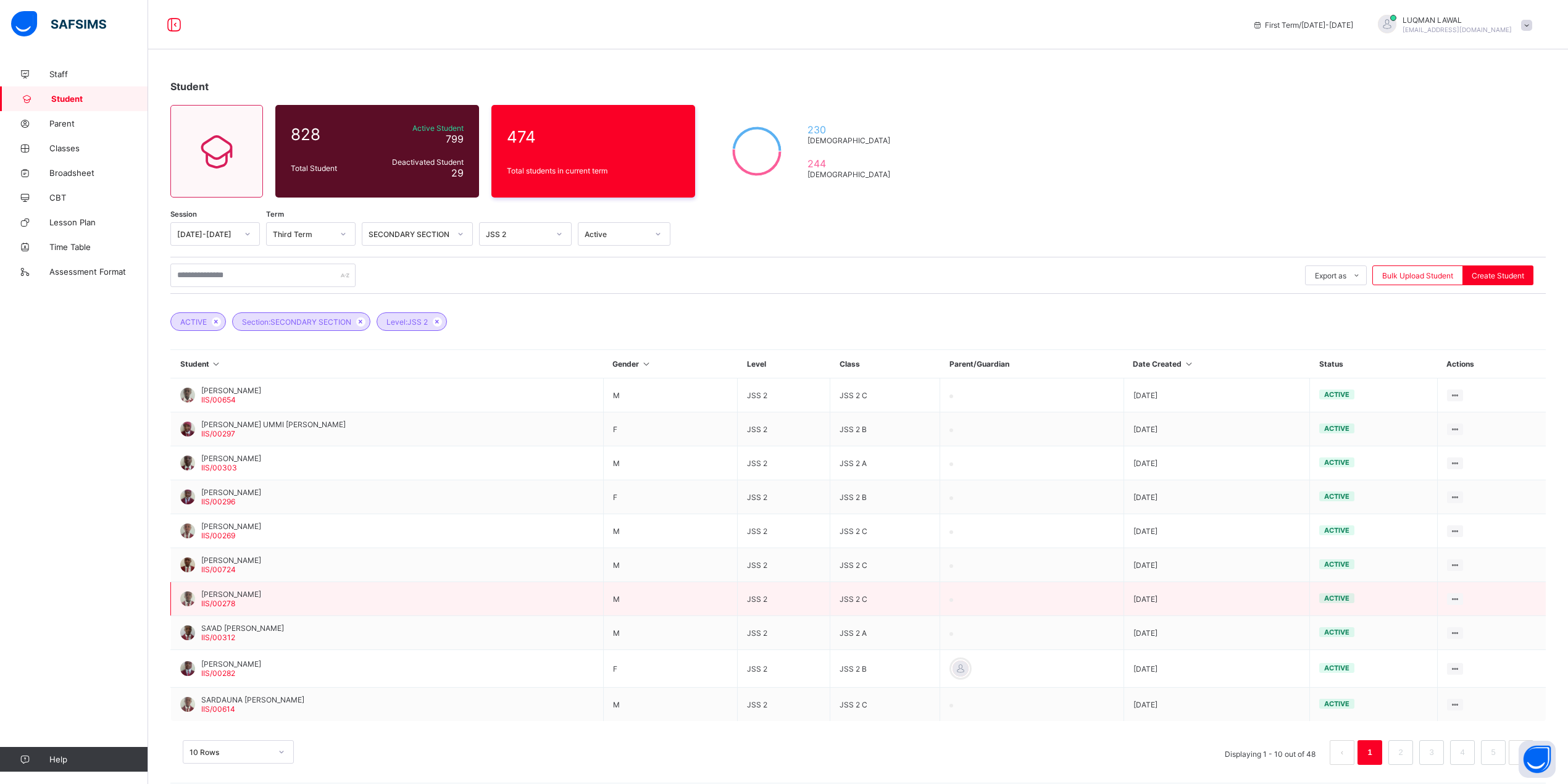
click at [259, 591] on span "[PERSON_NAME]" at bounding box center [232, 594] width 60 height 9
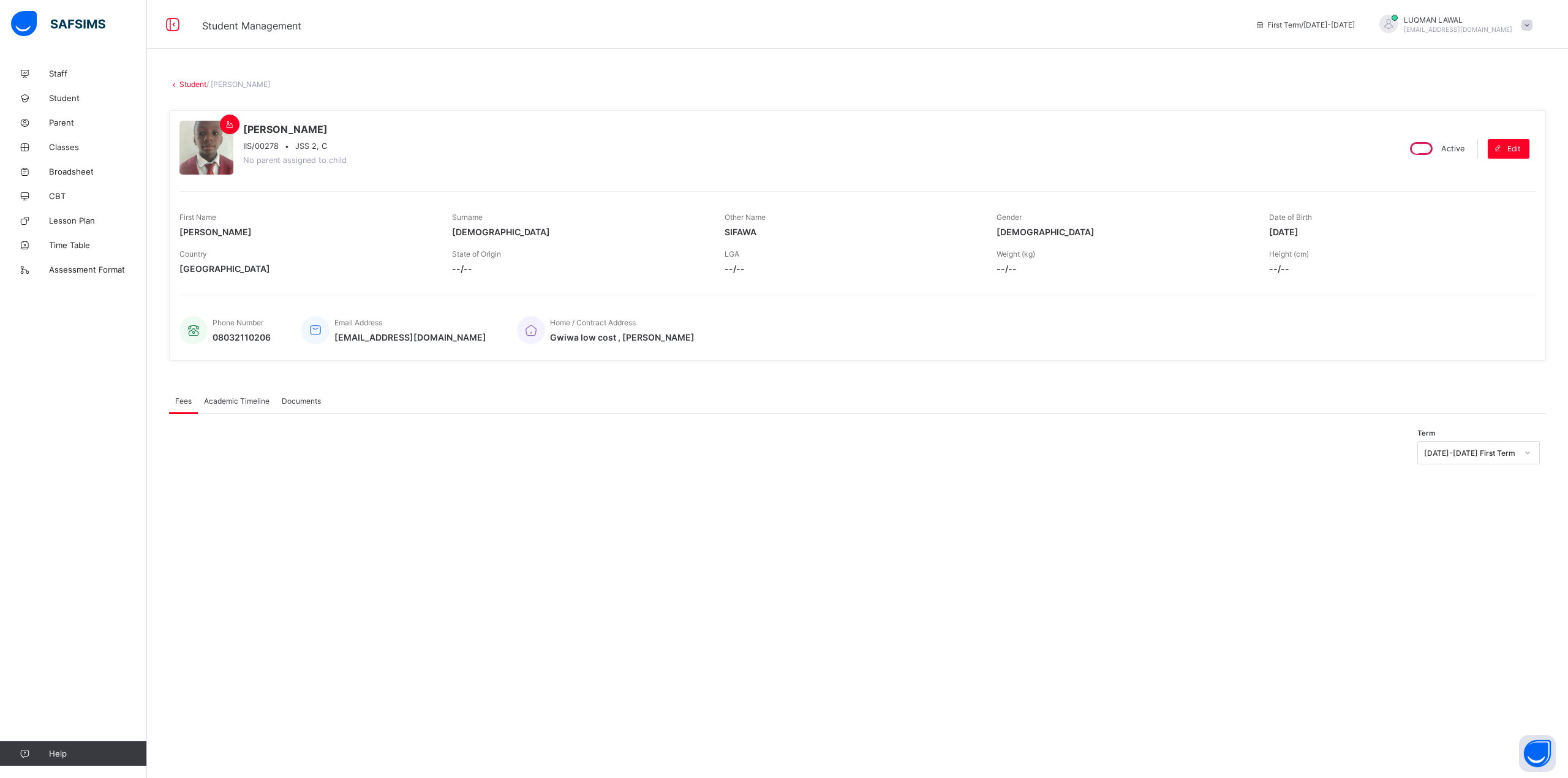
click at [252, 400] on span "Academic Timeline" at bounding box center [236, 401] width 65 height 9
click at [182, 397] on span "Fees" at bounding box center [183, 401] width 17 height 9
click at [294, 398] on span "Documents" at bounding box center [301, 401] width 40 height 9
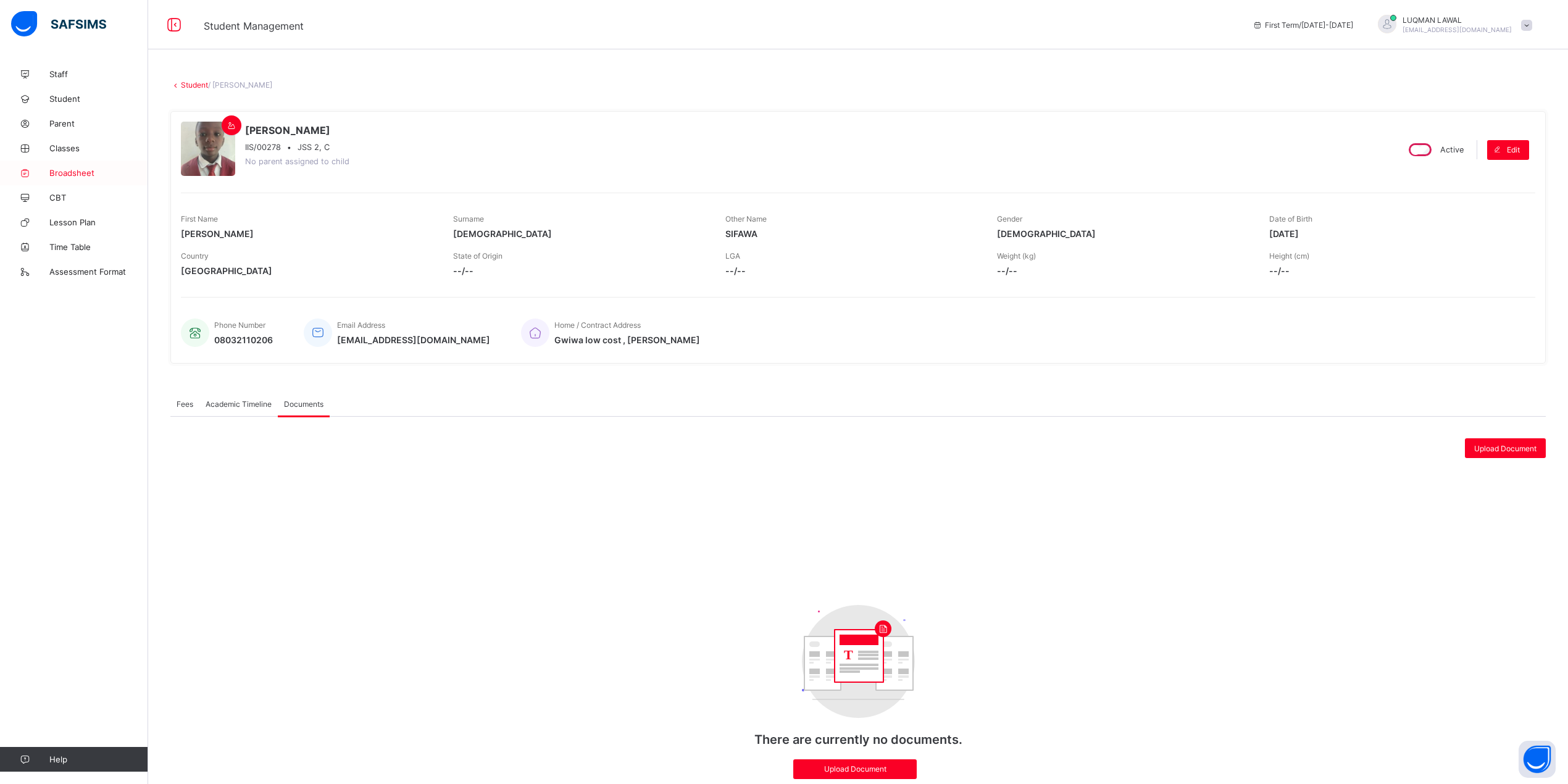
click at [66, 171] on span "Broadsheet" at bounding box center [99, 173] width 99 height 10
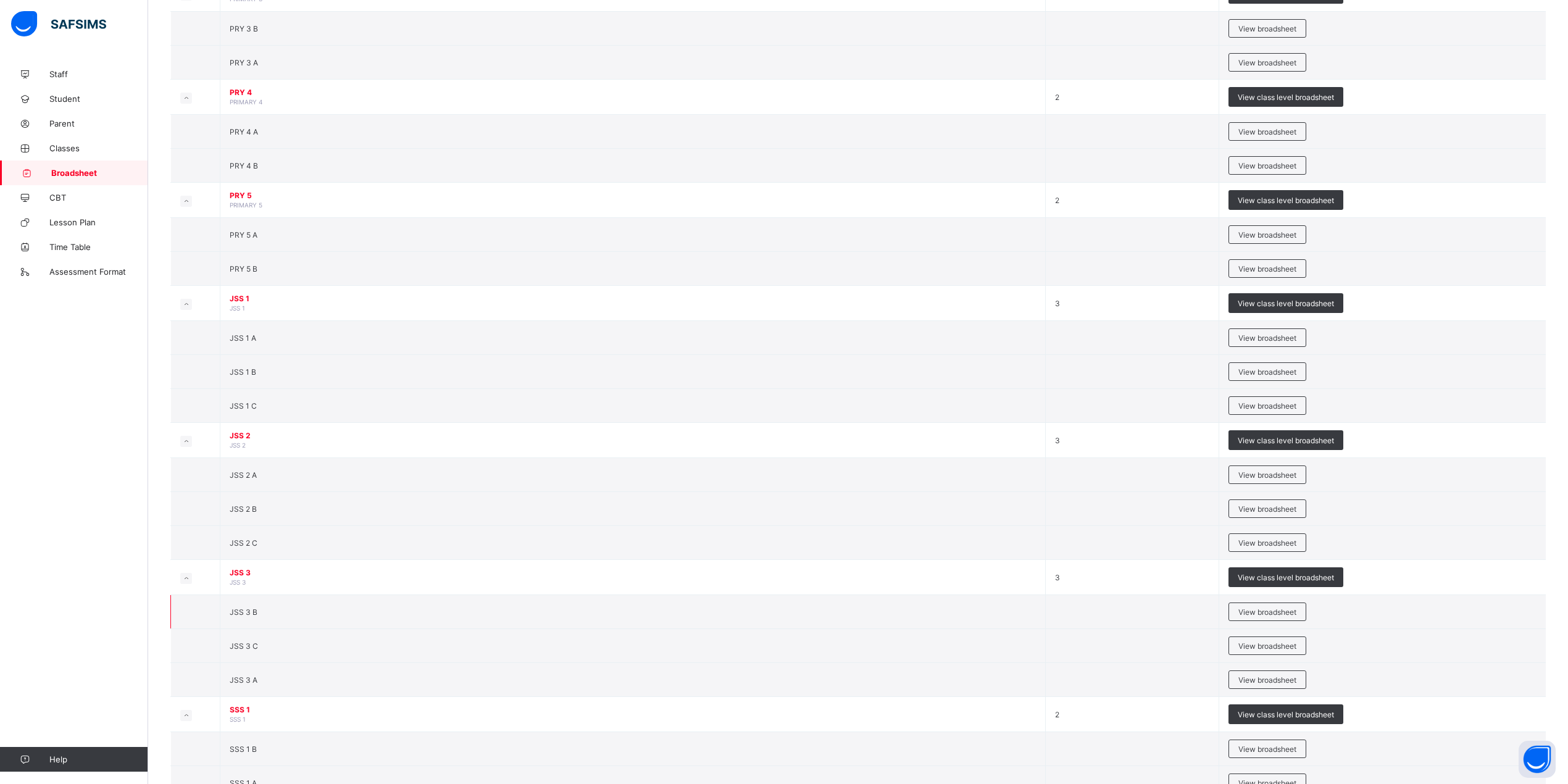
scroll to position [823, 0]
click at [1262, 547] on span "View broadsheet" at bounding box center [1267, 542] width 58 height 9
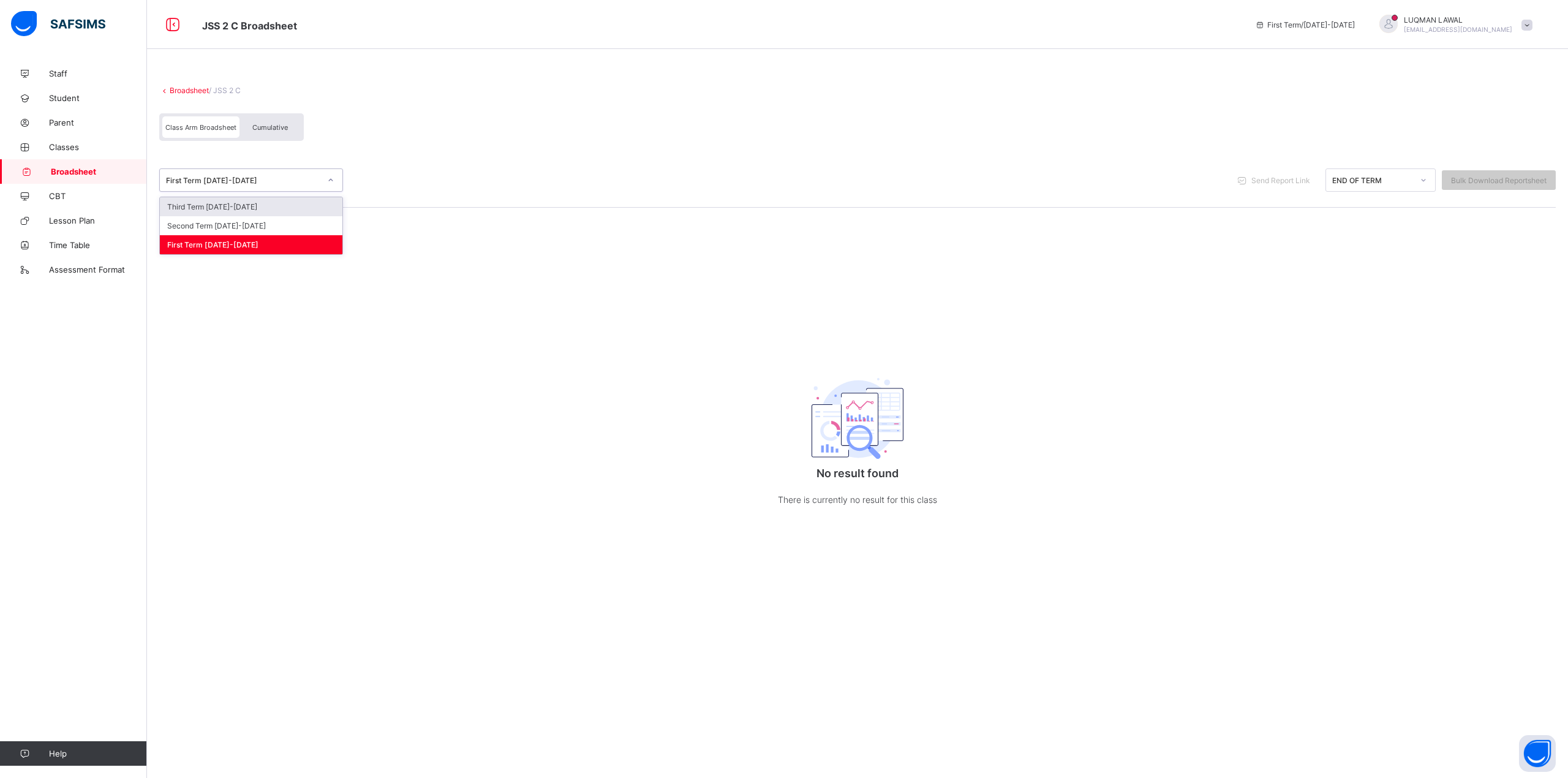
click at [338, 177] on div at bounding box center [331, 180] width 21 height 19
click at [1424, 179] on icon at bounding box center [1423, 180] width 7 height 12
click at [262, 125] on span "Cumulative" at bounding box center [270, 127] width 35 height 9
click at [329, 175] on icon at bounding box center [331, 180] width 7 height 12
click at [269, 208] on div "Third Term 2025-2026" at bounding box center [251, 207] width 182 height 19
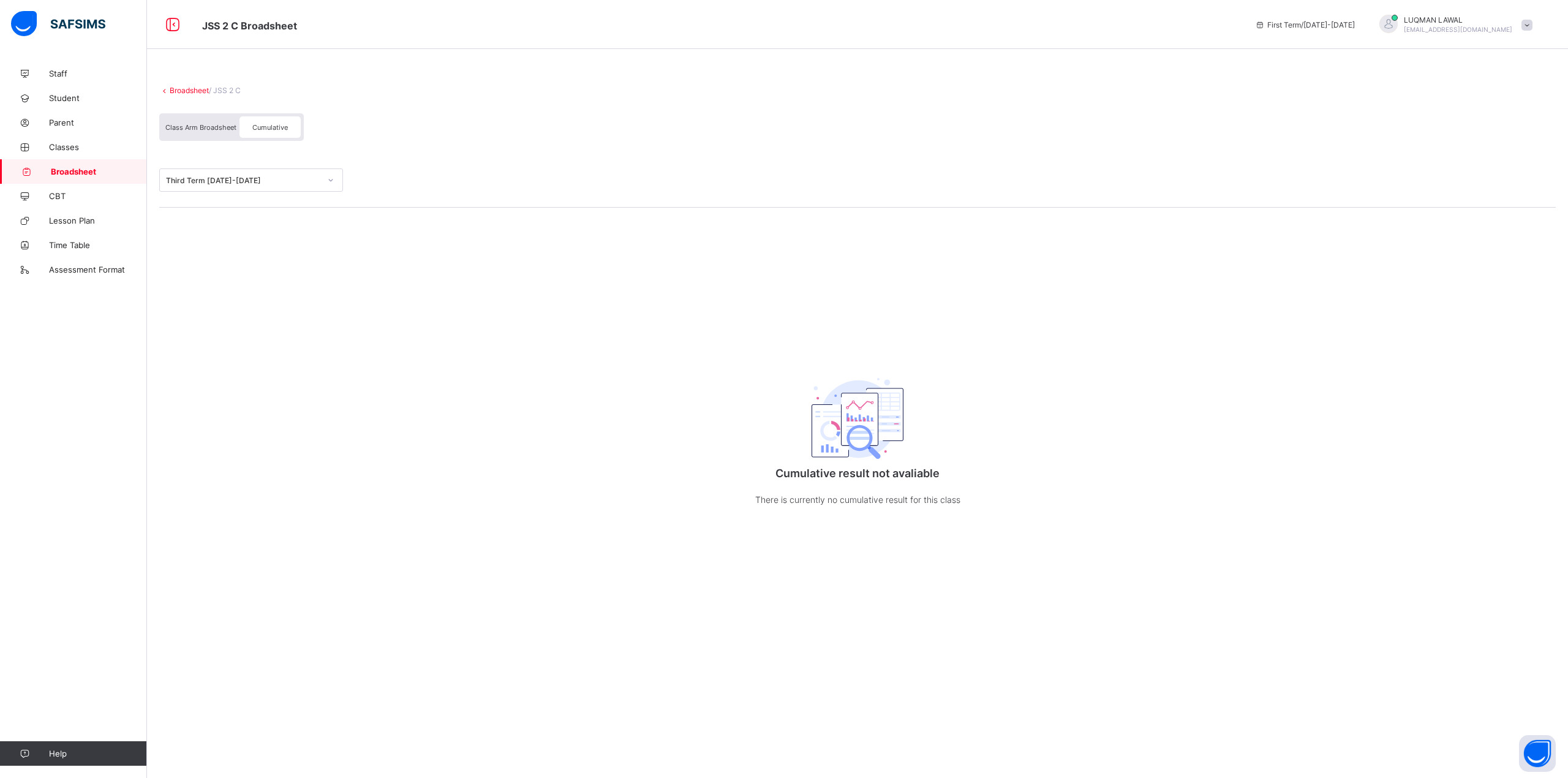
drag, startPoint x: 1278, startPoint y: 27, endPoint x: 1321, endPoint y: 27, distance: 43.0
click at [1266, 27] on icon at bounding box center [1260, 24] width 10 height 9
click at [1266, 26] on icon at bounding box center [1260, 24] width 10 height 9
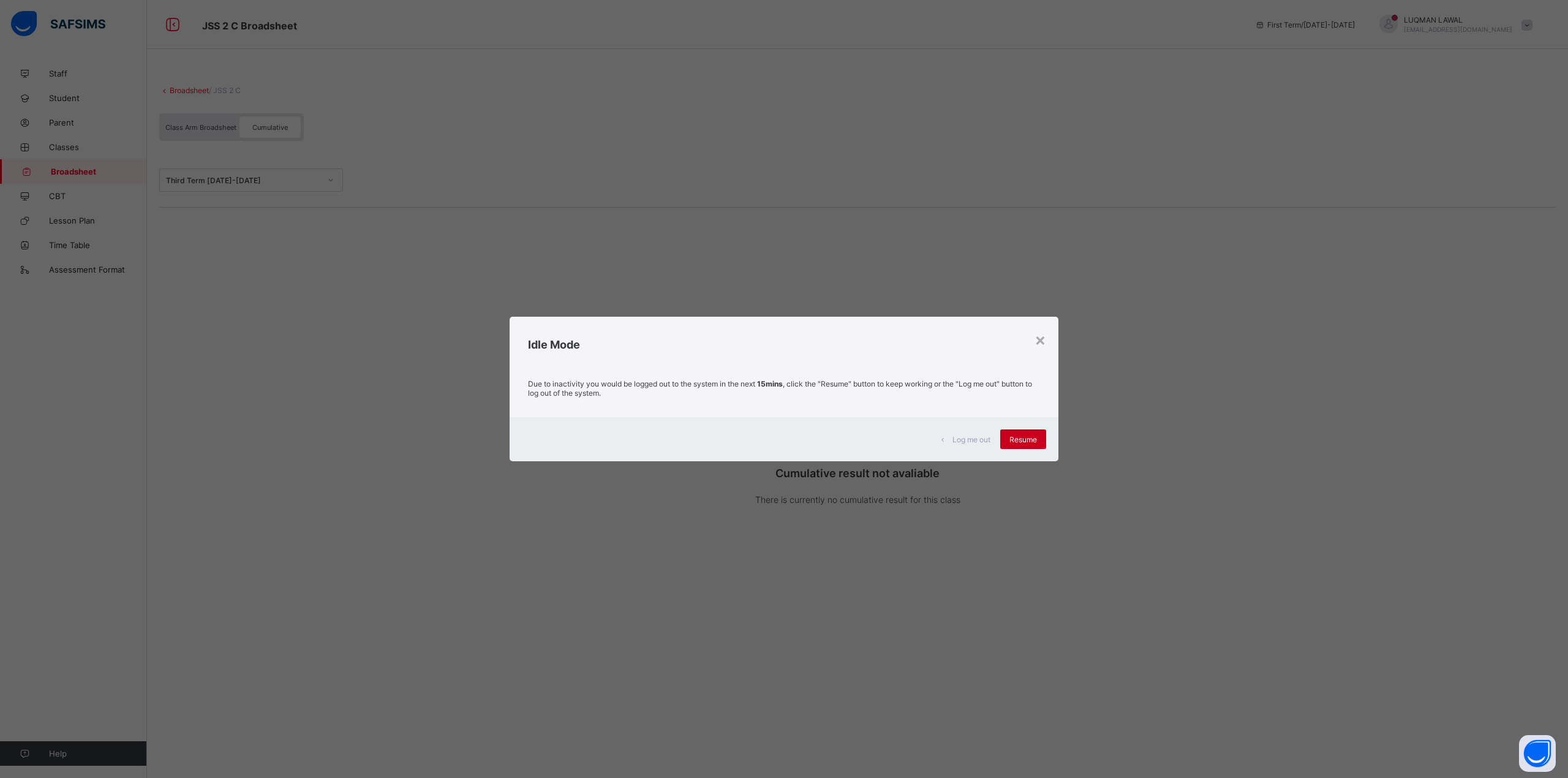
click at [1037, 440] on span "Resume" at bounding box center [1023, 439] width 27 height 9
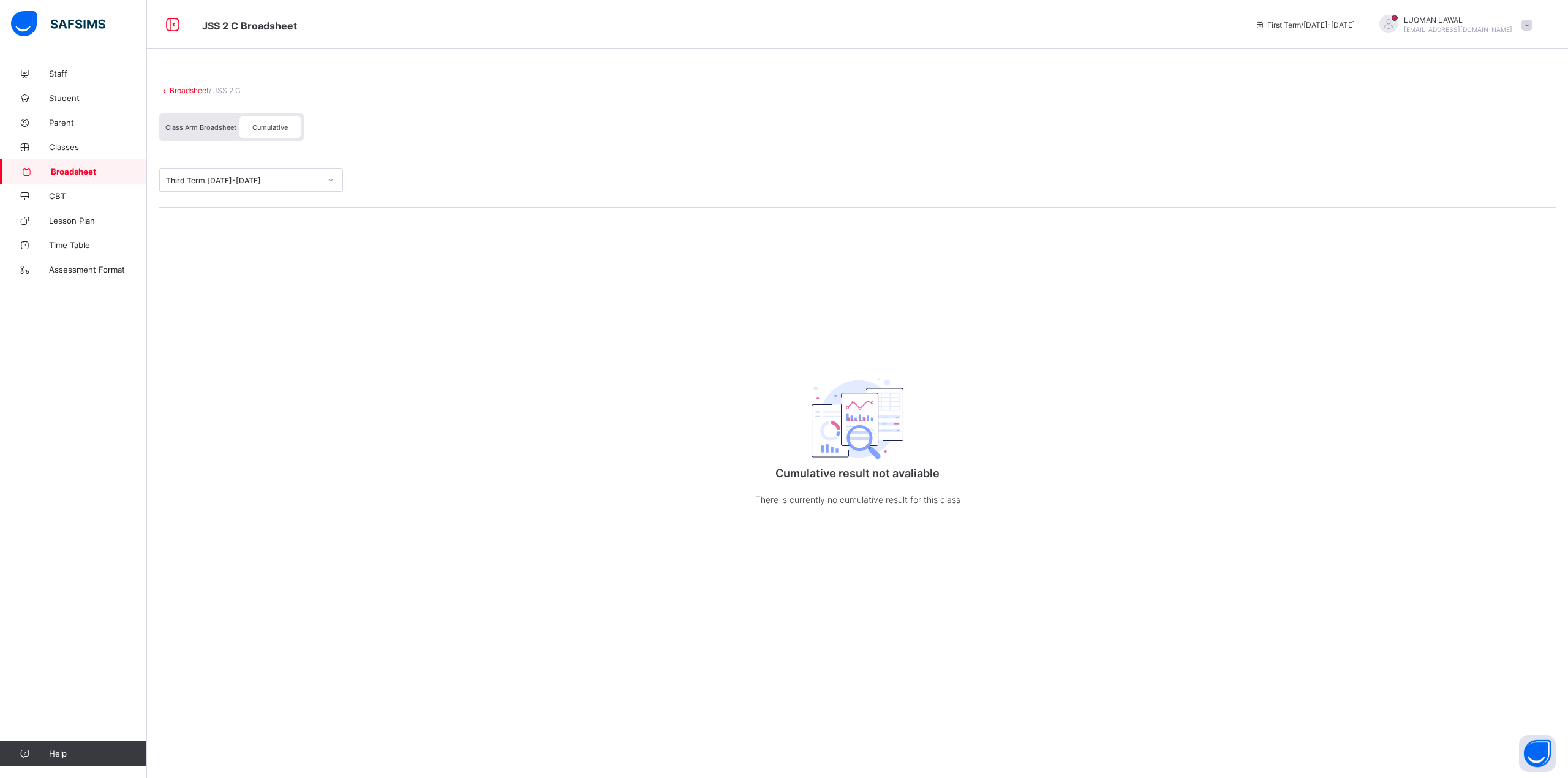
click at [268, 127] on span "Cumulative" at bounding box center [270, 127] width 35 height 9
click at [281, 128] on span "Cumulative" at bounding box center [270, 127] width 35 height 9
click at [331, 180] on icon at bounding box center [331, 180] width 7 height 12
click at [465, 162] on div "Third Term 2025-2026" at bounding box center [858, 181] width 1396 height 55
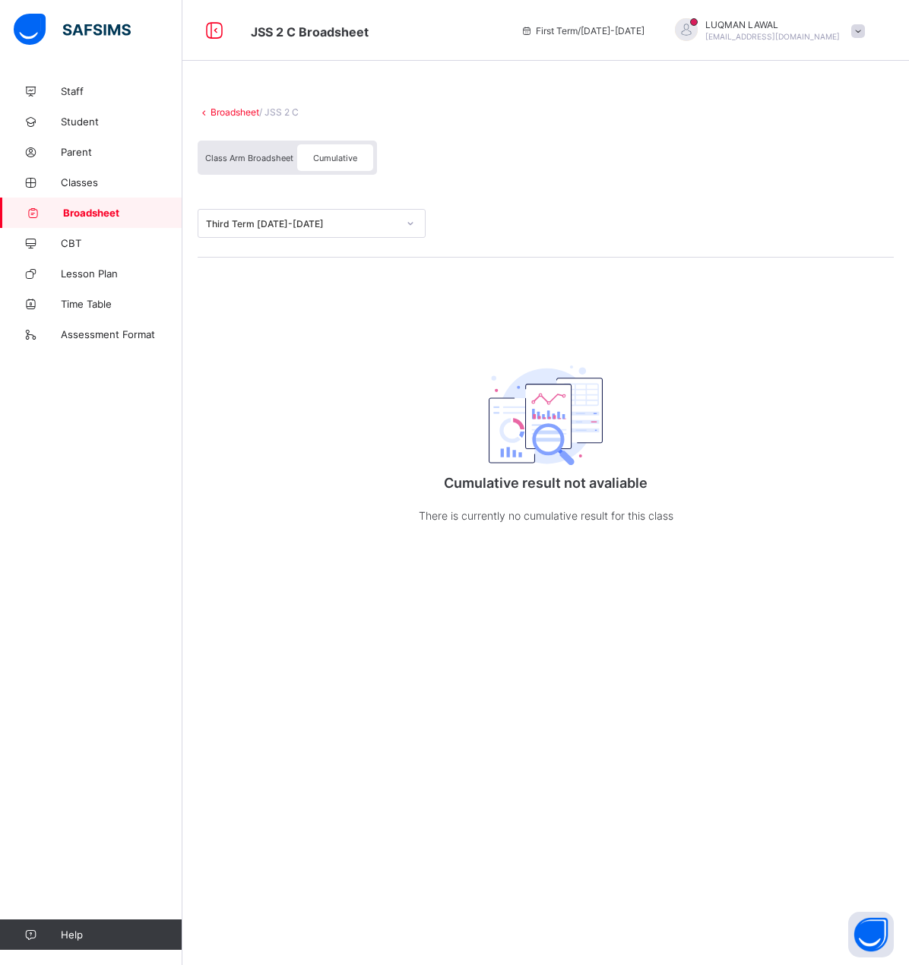
click at [520, 293] on div "Broadsheet / JSS 2 C Class Arm Broadsheet Cumulative Third Term 2025-2026 Cumul…" at bounding box center [545, 331] width 726 height 510
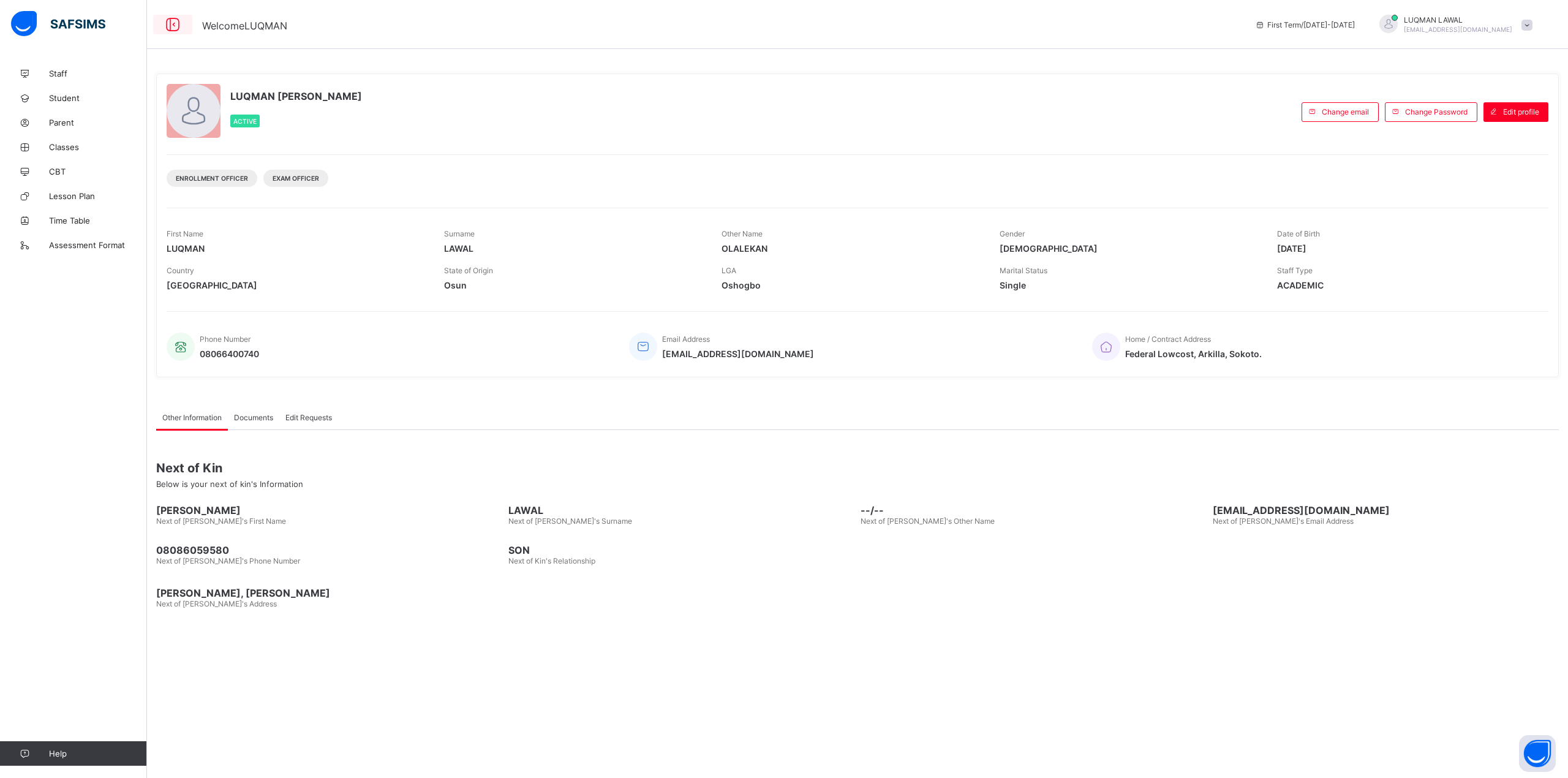
click at [169, 23] on icon at bounding box center [173, 25] width 21 height 18
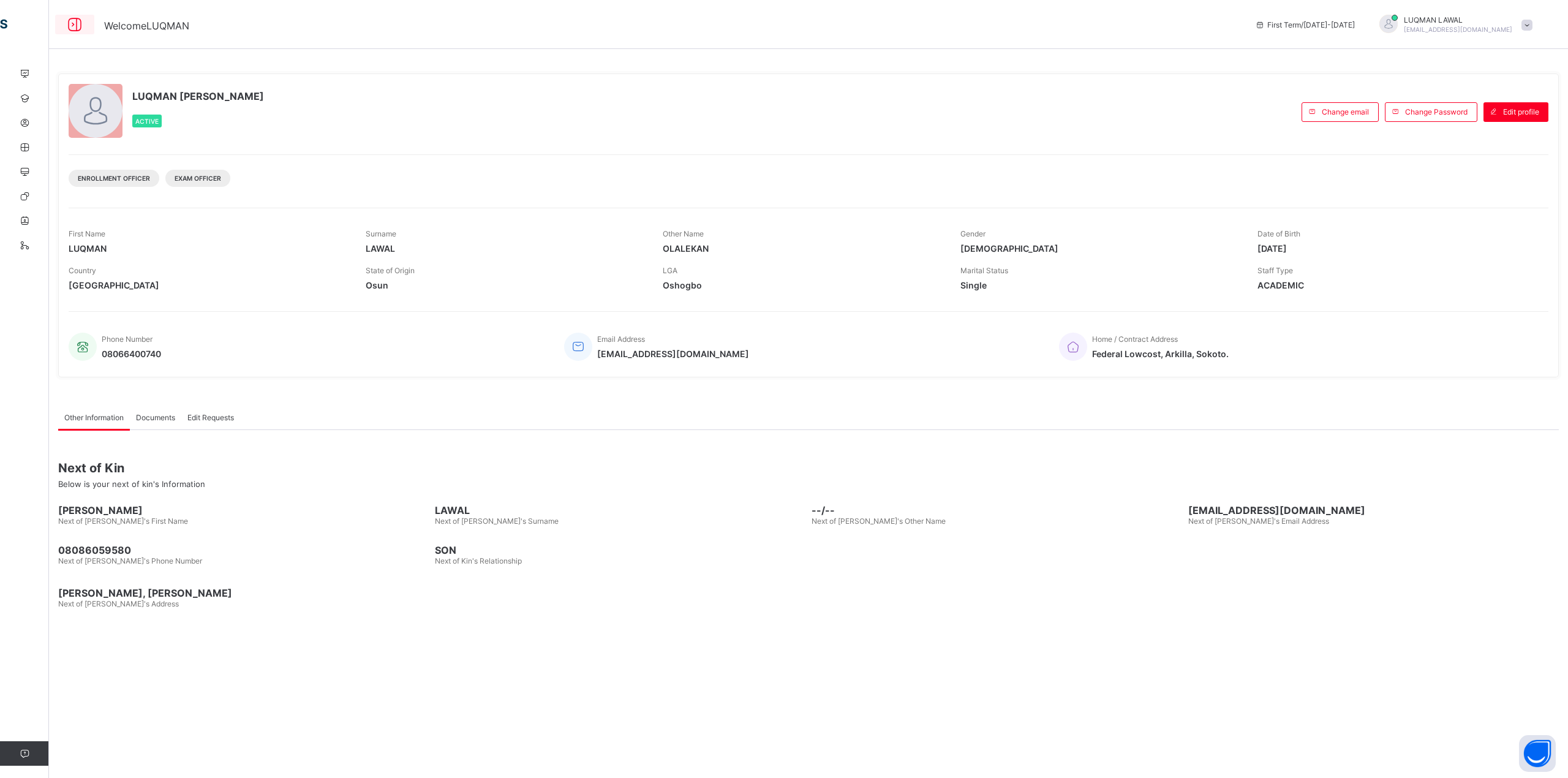
click at [76, 23] on icon at bounding box center [75, 25] width 21 height 18
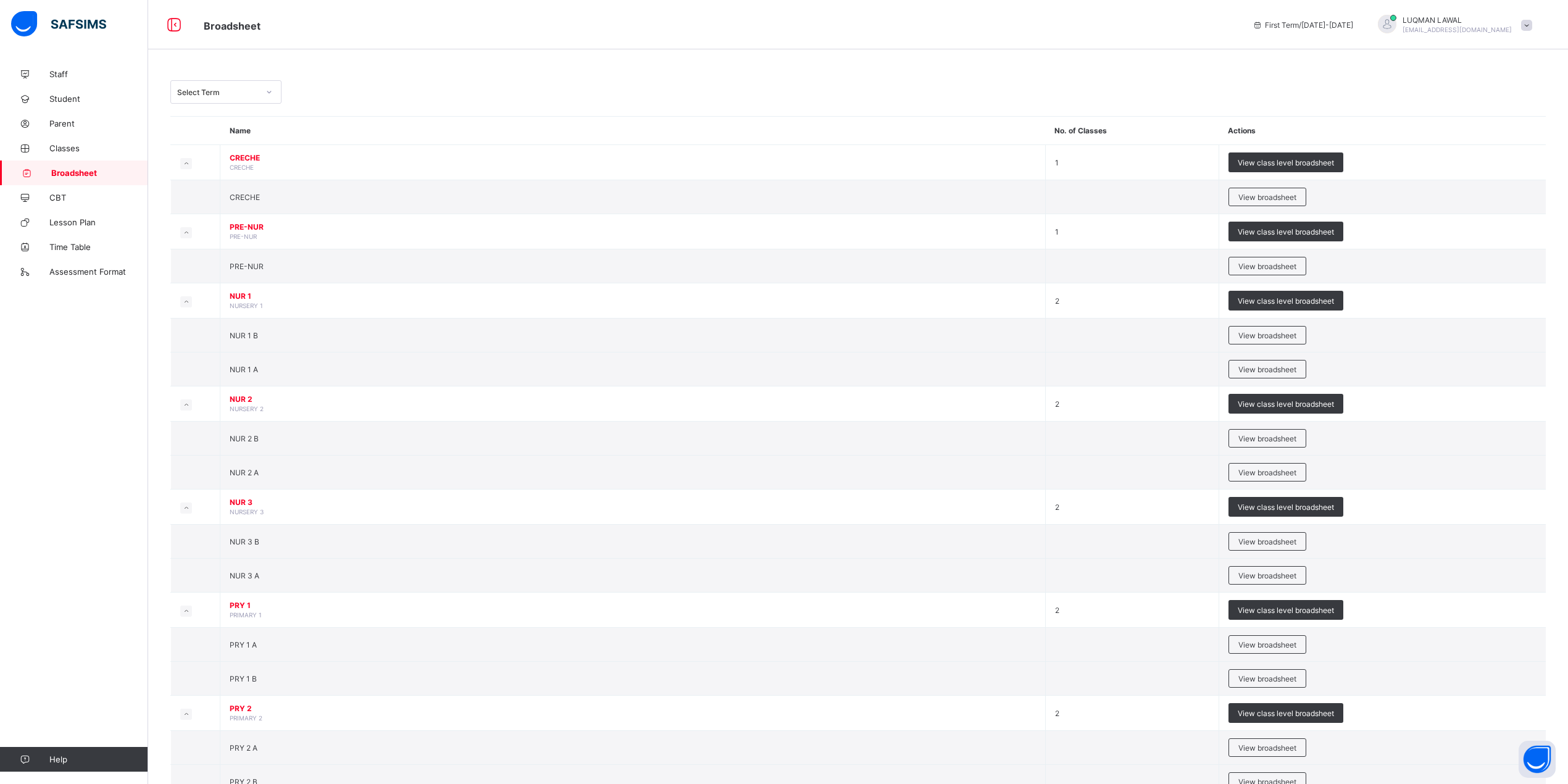
click at [270, 94] on icon at bounding box center [269, 92] width 7 height 12
click at [356, 124] on th "Name" at bounding box center [633, 131] width 825 height 28
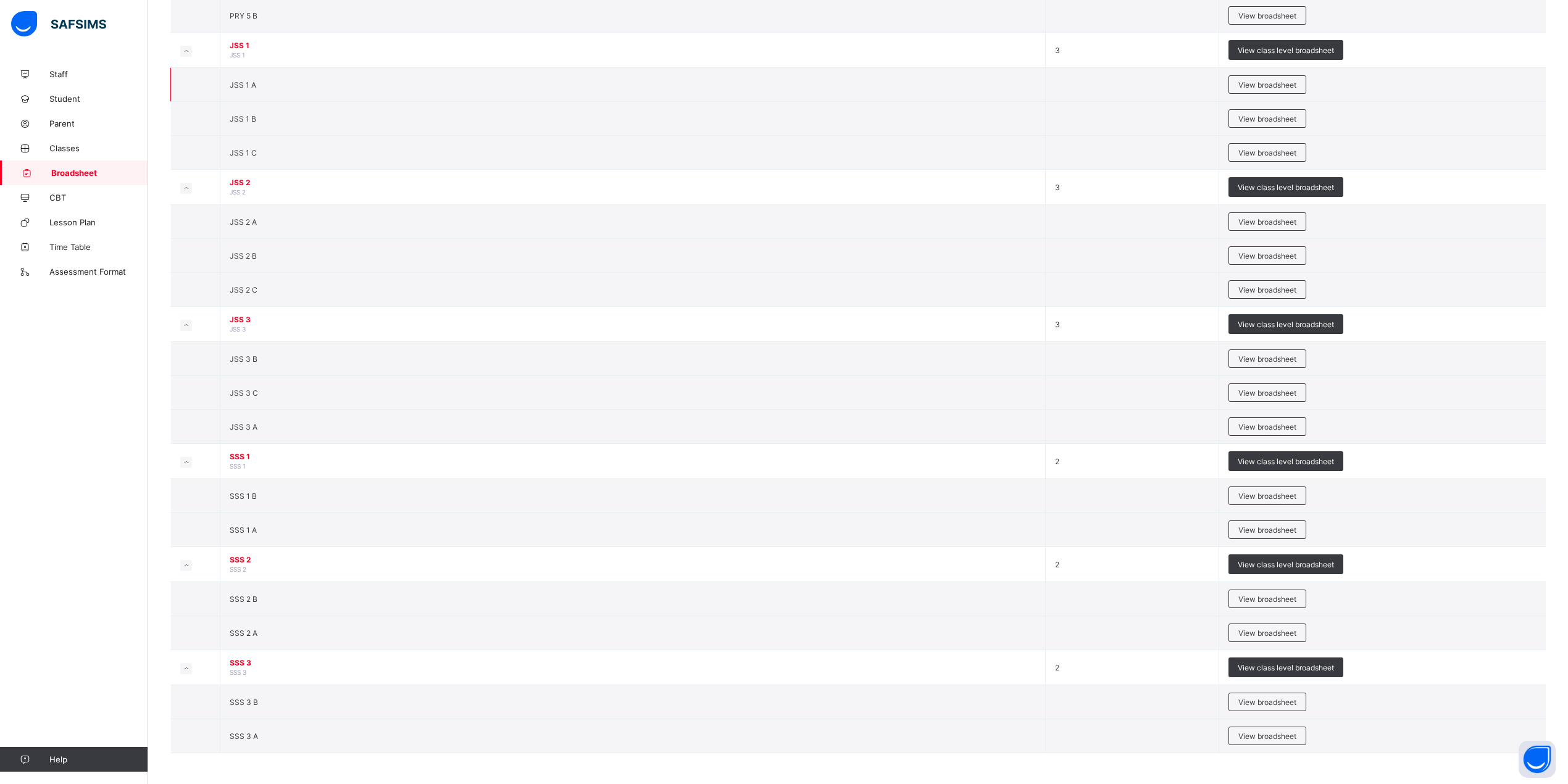
scroll to position [1085, 0]
click at [1280, 285] on span "View broadsheet" at bounding box center [1267, 289] width 58 height 9
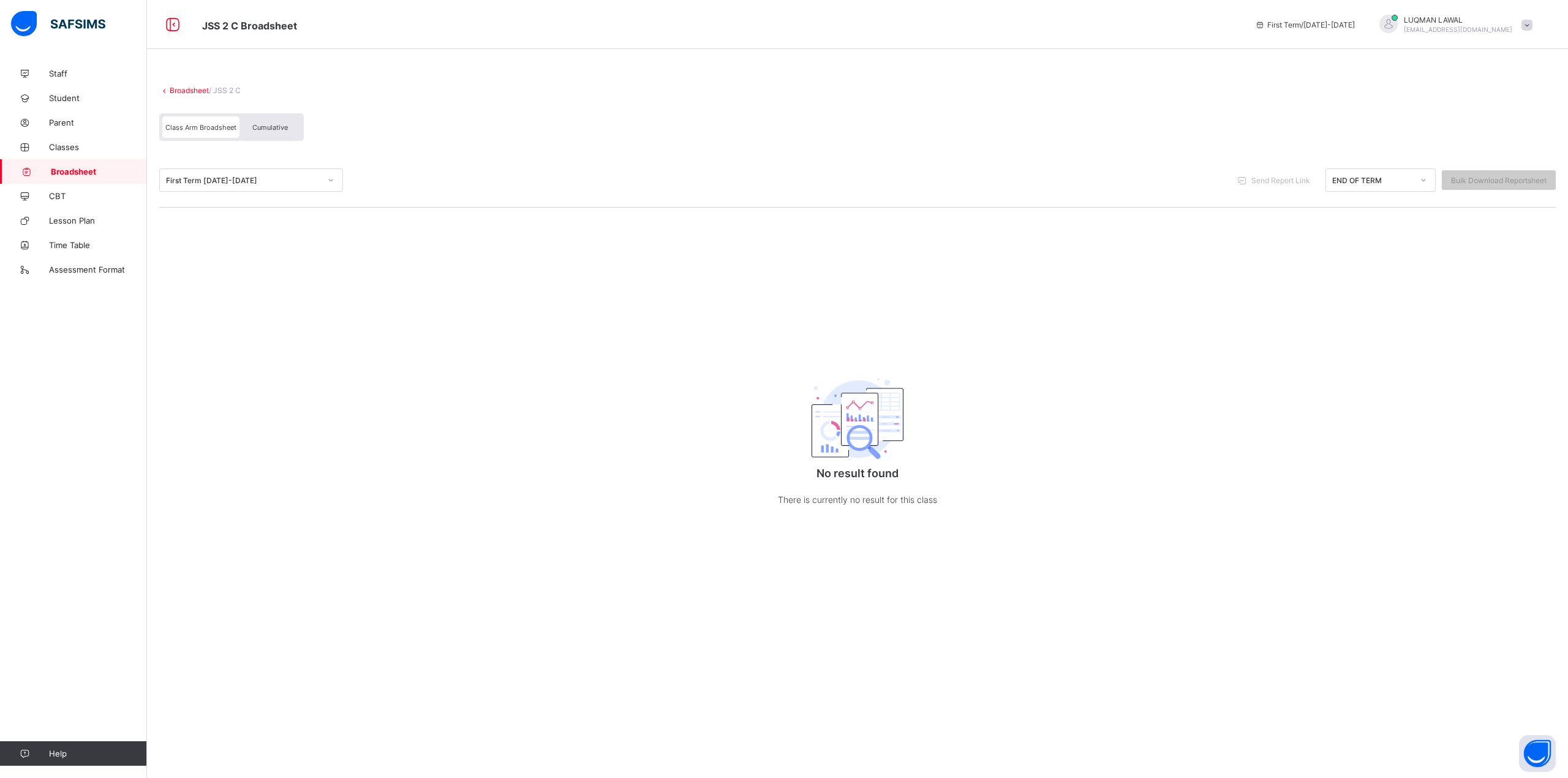
click at [271, 128] on span "Cumulative" at bounding box center [270, 127] width 35 height 9
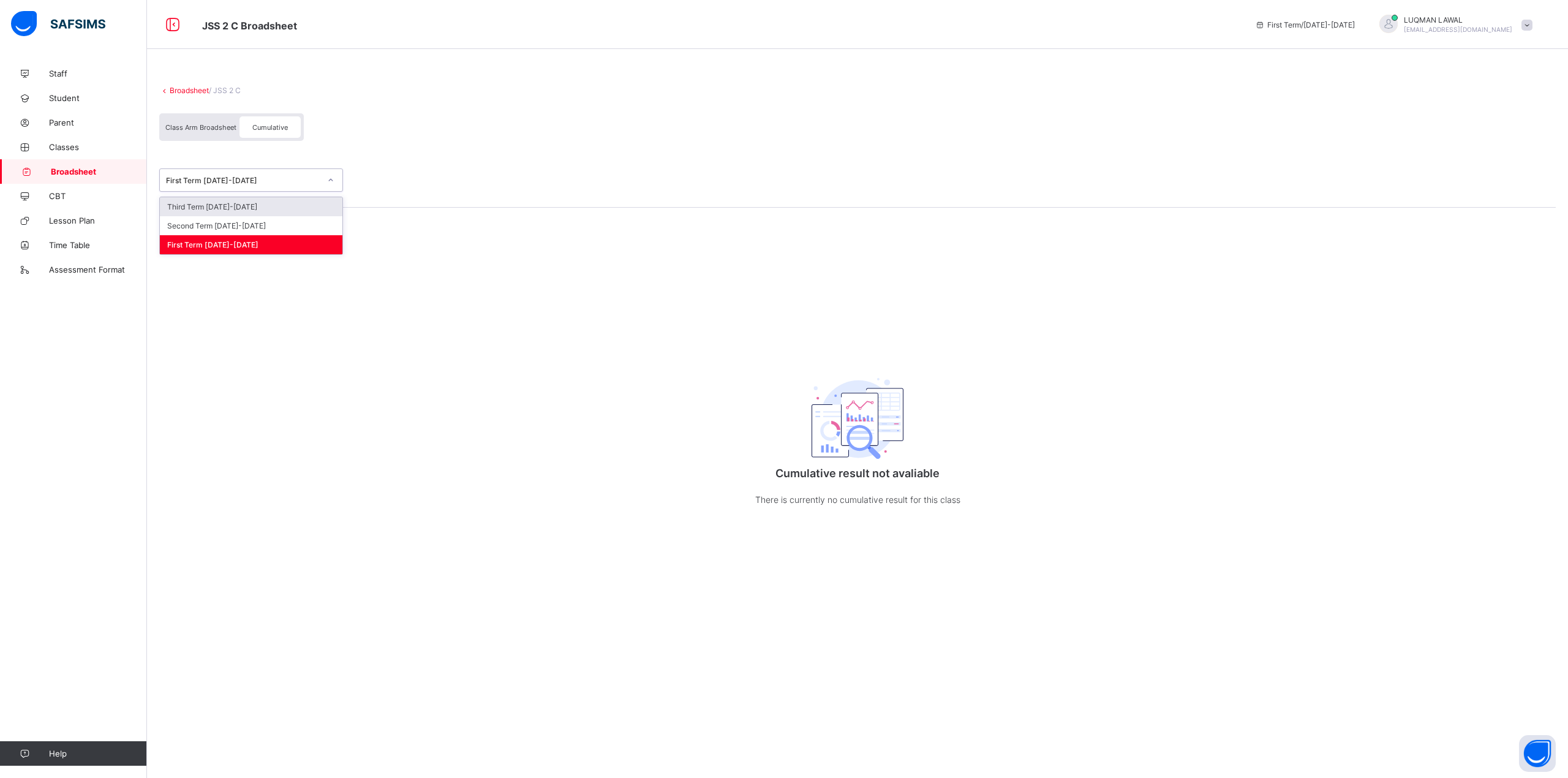
click at [290, 172] on div "First Term 2025-2026" at bounding box center [239, 180] width 160 height 17
click at [366, 64] on div "Broadsheet / JSS 2 C Class Arm Broadsheet Cumulative First Term 2025-2026 Cumul…" at bounding box center [857, 309] width 1421 height 495
click at [169, 89] on link "Broadsheet" at bounding box center [189, 89] width 40 height 9
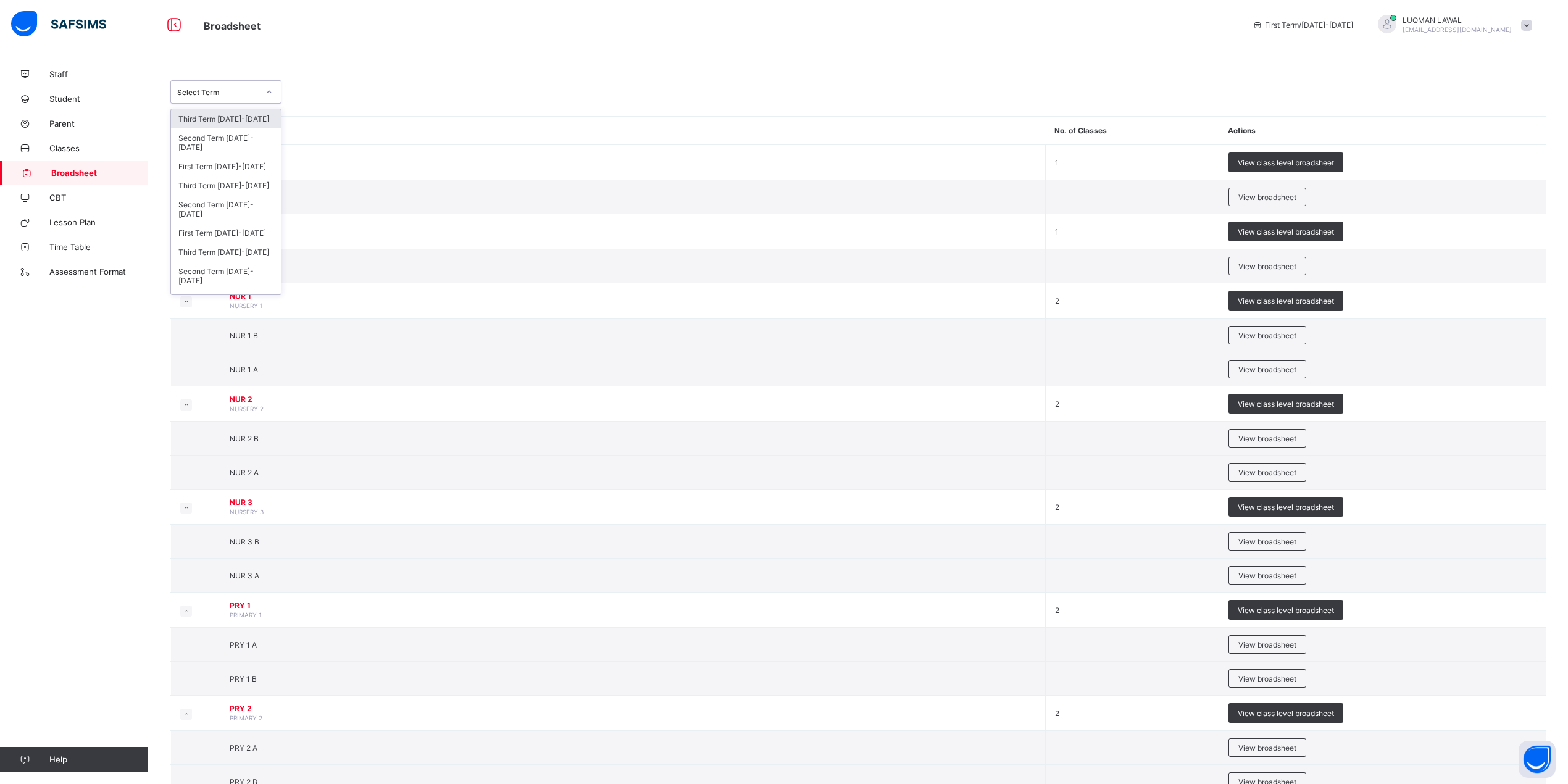
click at [266, 93] on icon at bounding box center [269, 92] width 7 height 12
click at [232, 184] on div "Third Term 2024-2025" at bounding box center [225, 186] width 110 height 19
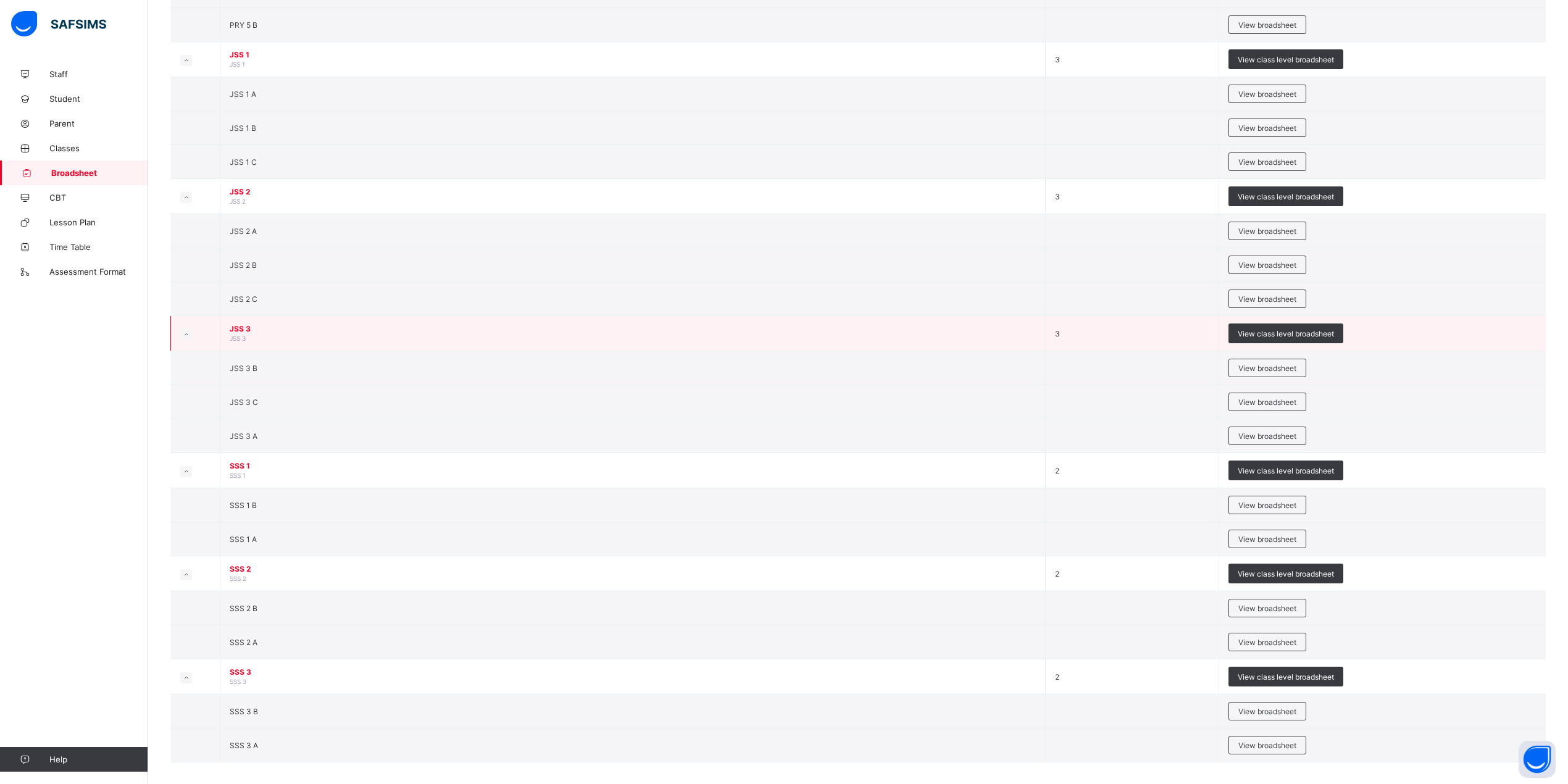
scroll to position [1128, 0]
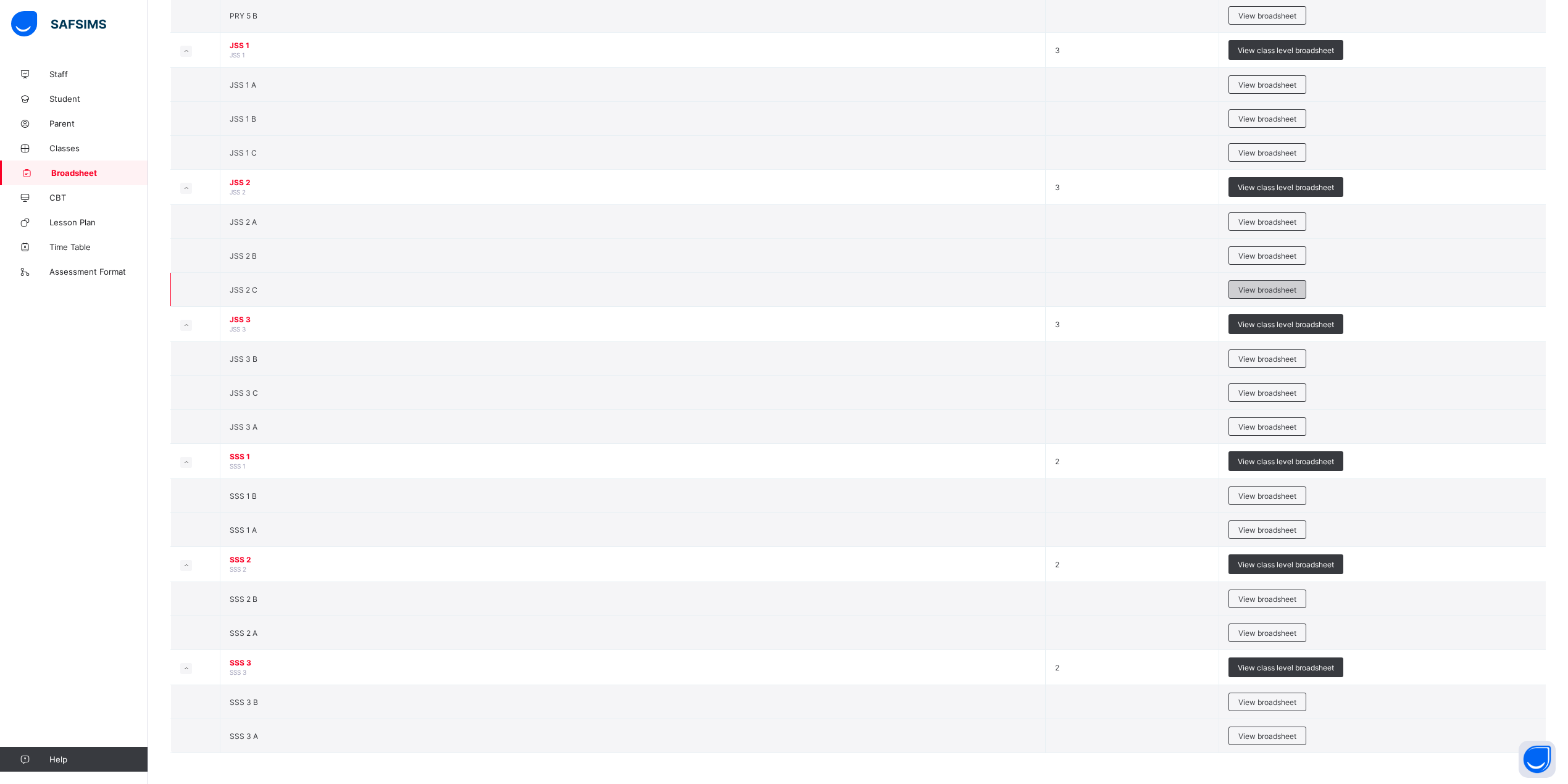
click at [1267, 285] on span "View broadsheet" at bounding box center [1267, 289] width 58 height 9
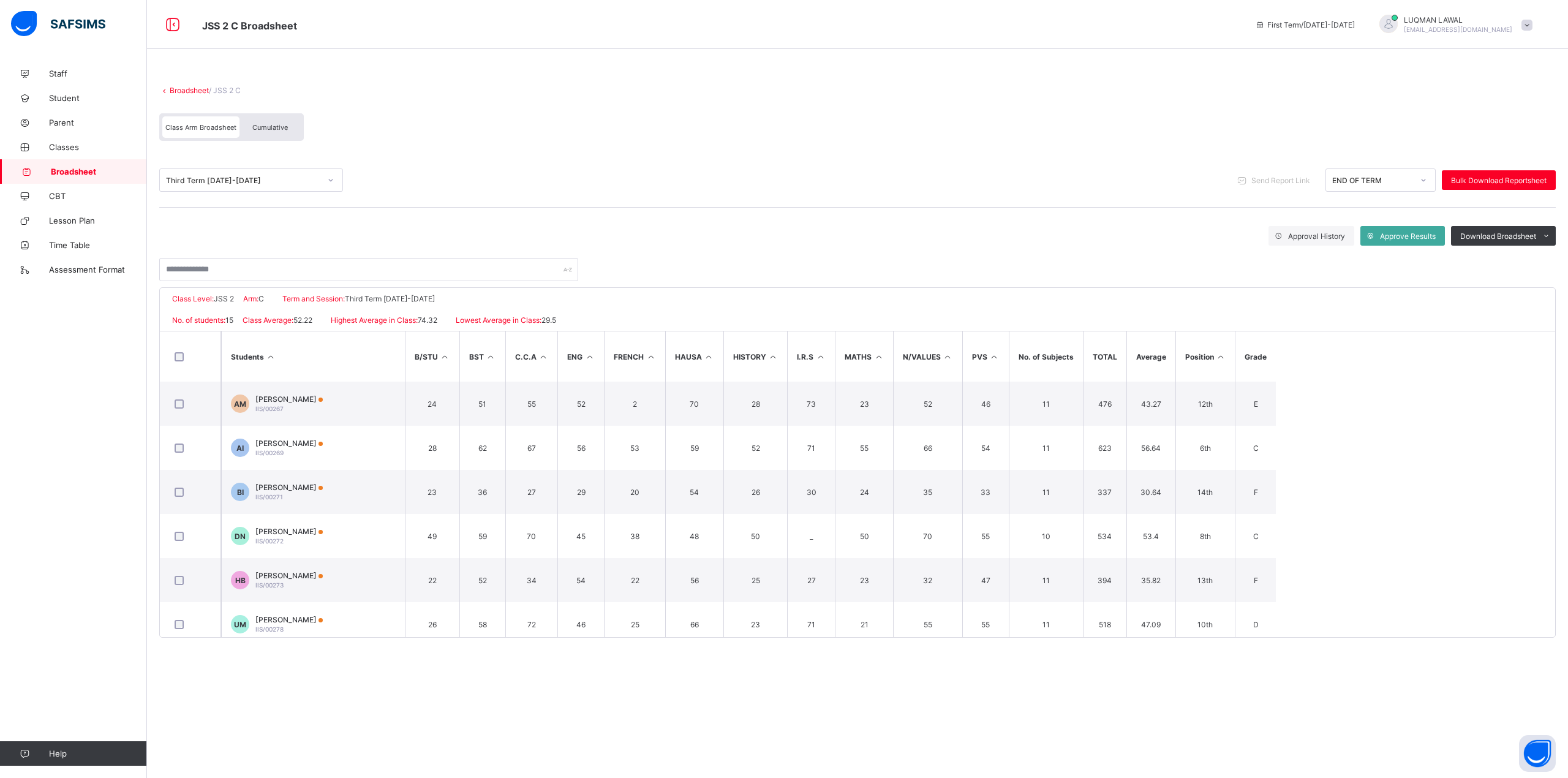
click at [262, 120] on div "Cumulative" at bounding box center [270, 127] width 61 height 22
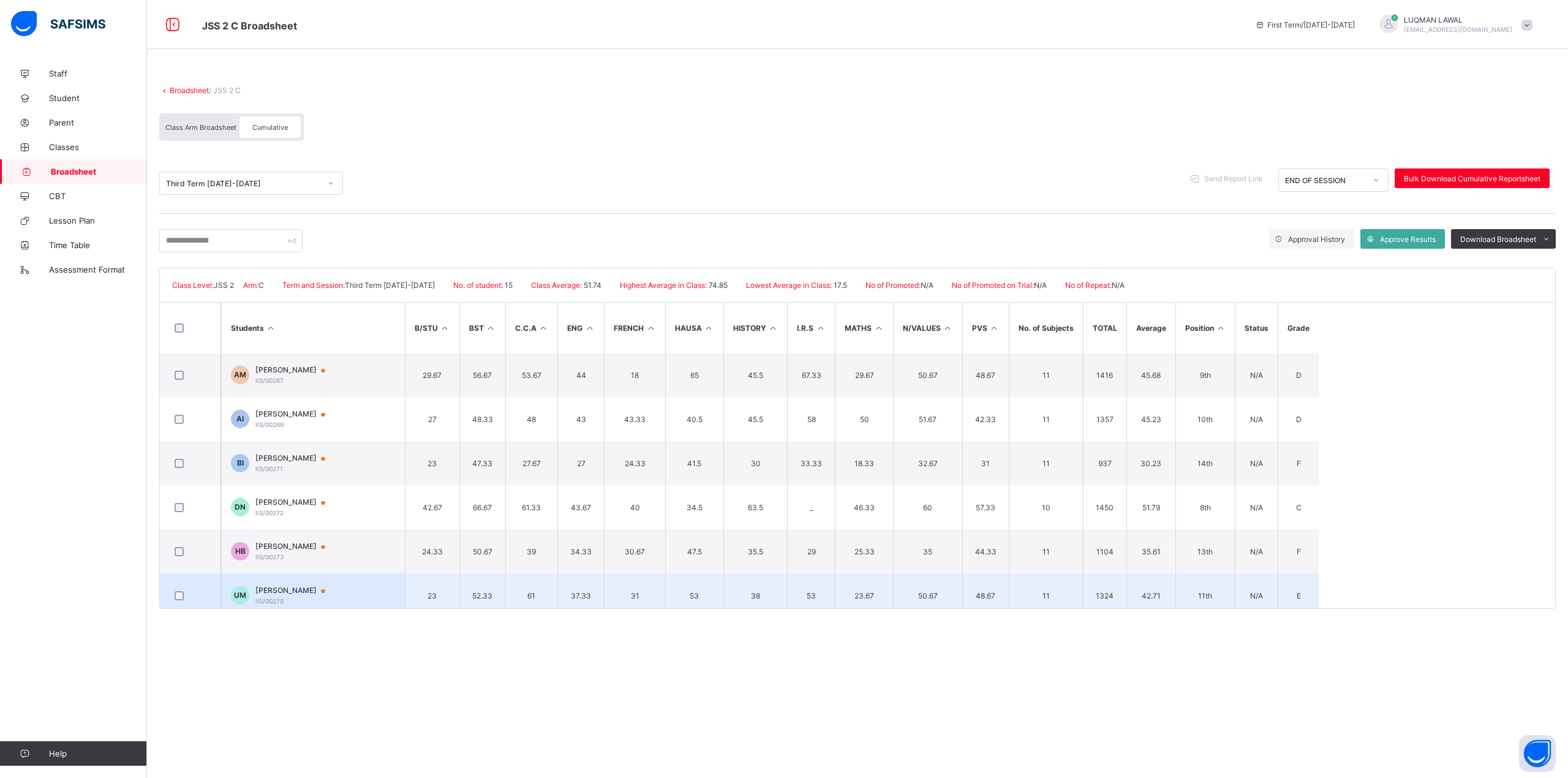
click at [287, 595] on span "[PERSON_NAME]" at bounding box center [296, 590] width 81 height 10
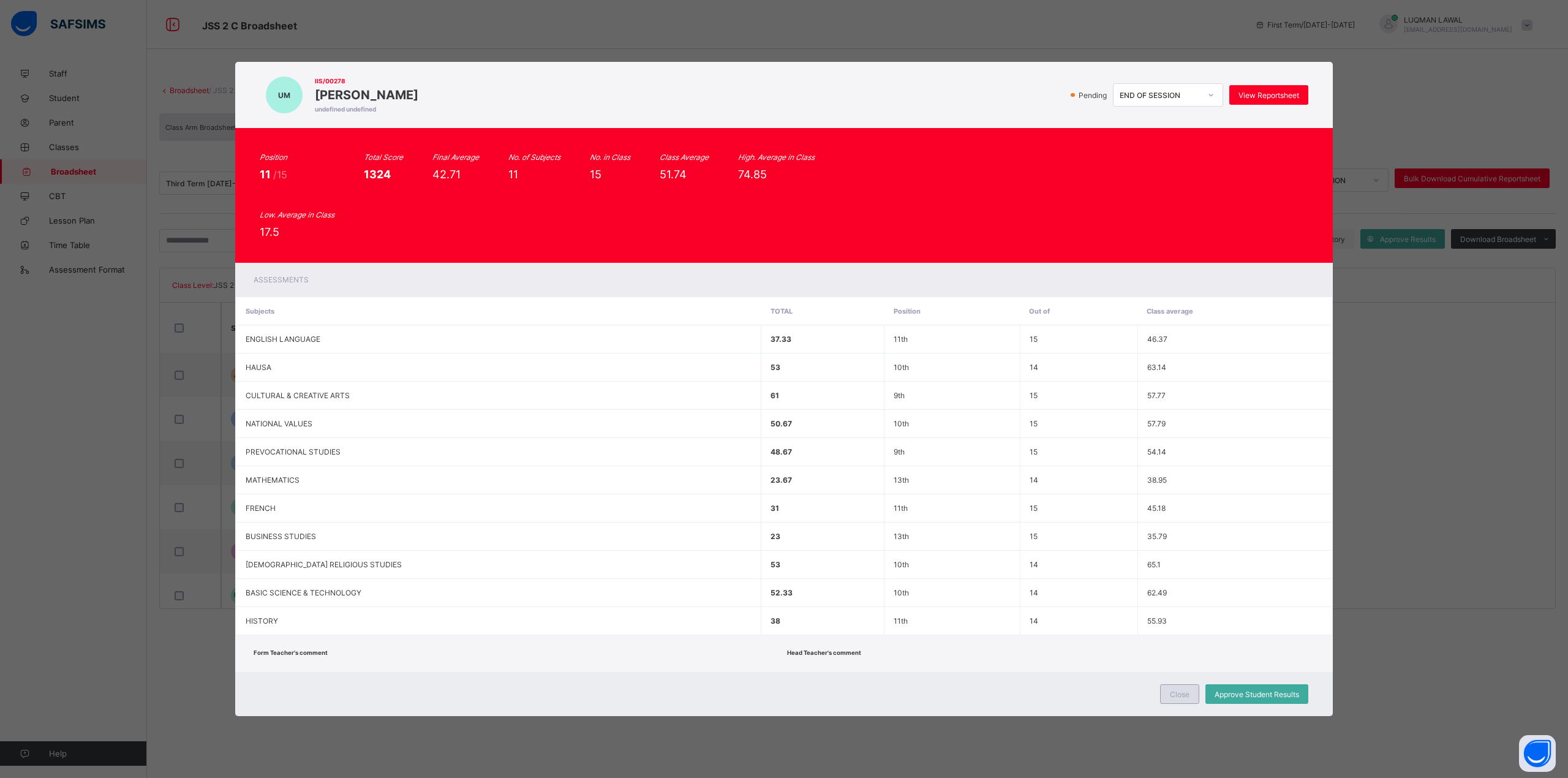
click at [1179, 699] on div "Close" at bounding box center [1179, 694] width 40 height 19
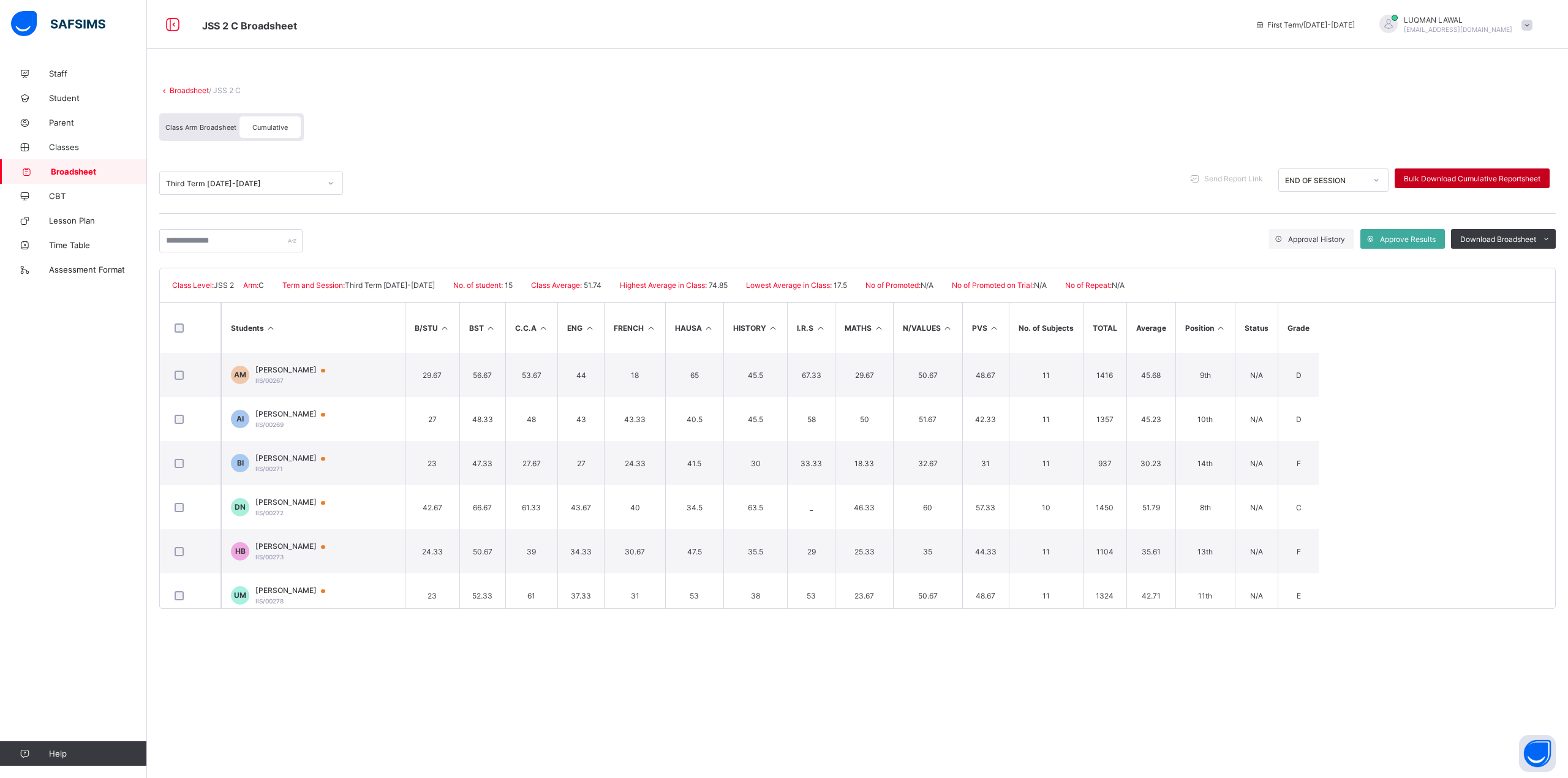
click at [1429, 168] on div "Bulk Download Cumulative Reportsheet" at bounding box center [1472, 178] width 155 height 19
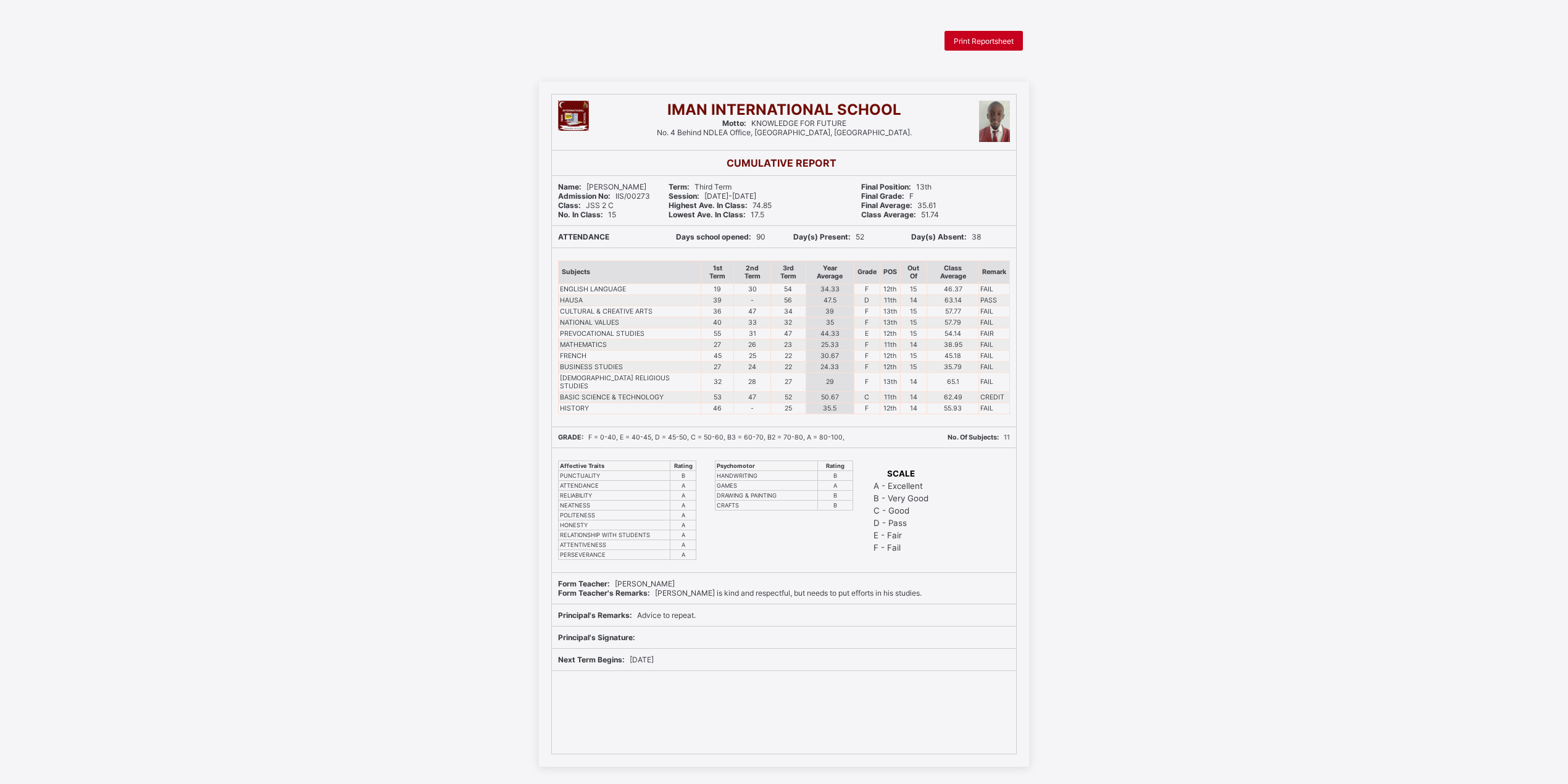
click at [983, 37] on span "Print Reportsheet" at bounding box center [984, 41] width 60 height 9
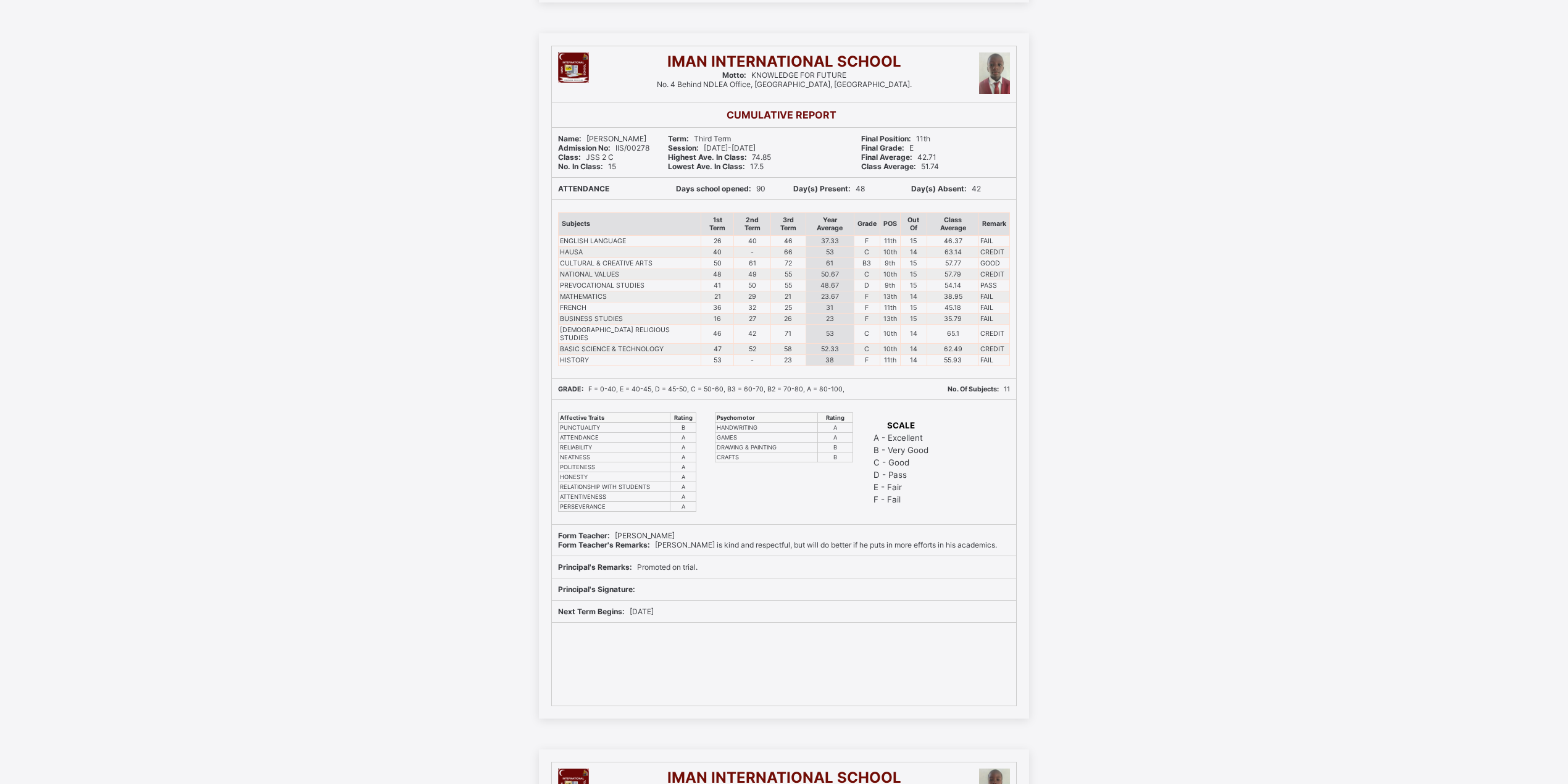
scroll to position [1481, 0]
